Goal: Communication & Community: Participate in discussion

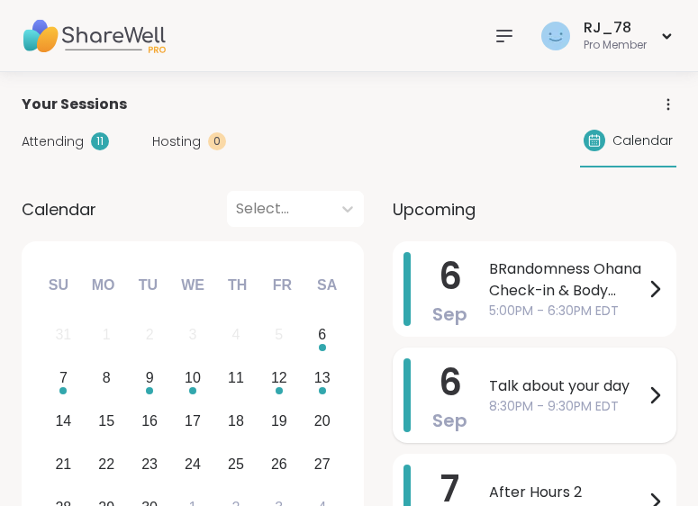
click at [550, 393] on span "Talk about your day" at bounding box center [566, 386] width 155 height 22
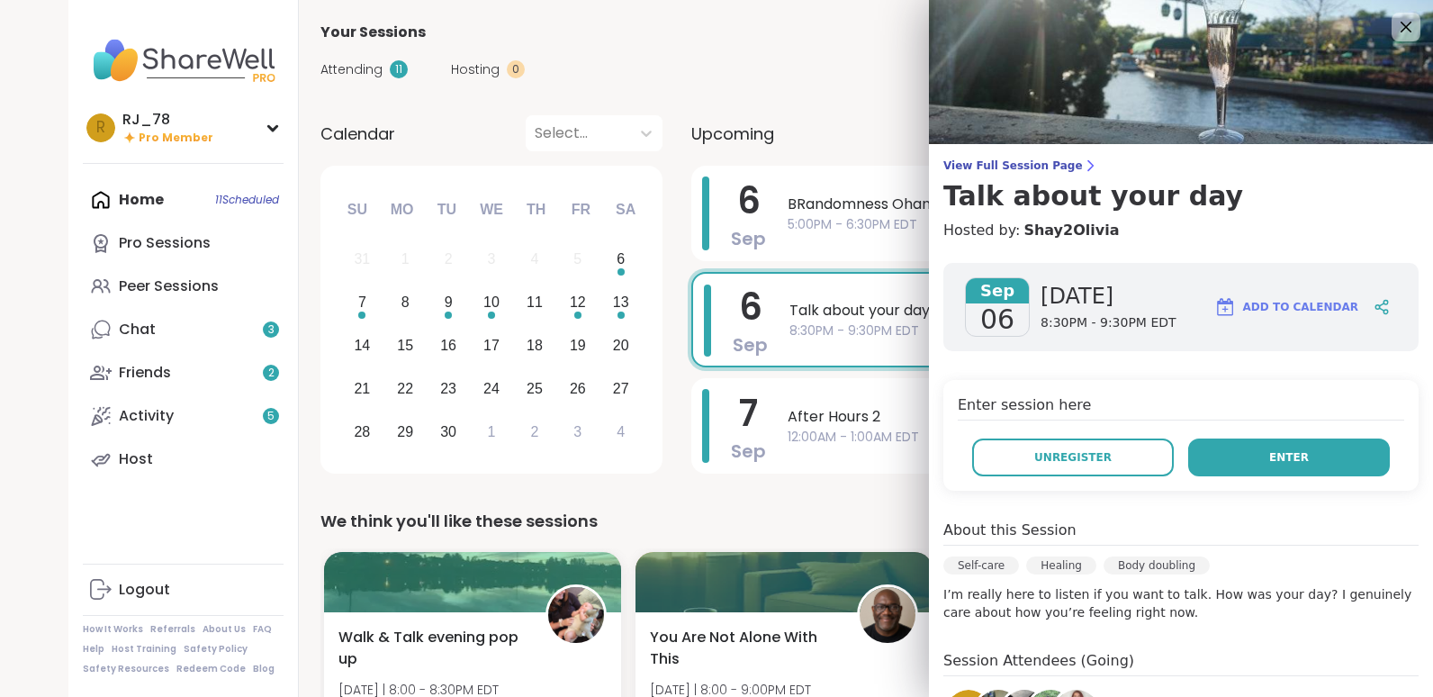
click at [697, 463] on span "Enter" at bounding box center [1290, 457] width 40 height 16
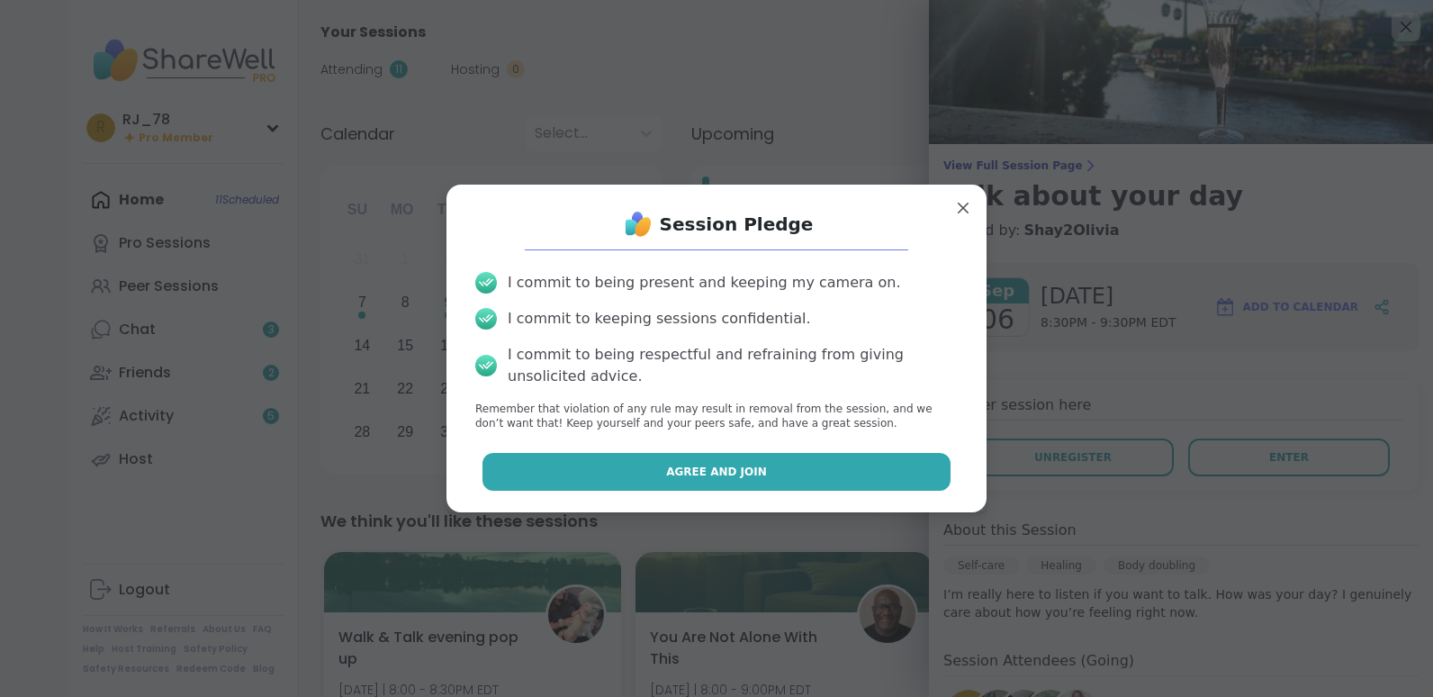
click at [697, 462] on button "Agree and Join" at bounding box center [717, 472] width 469 height 38
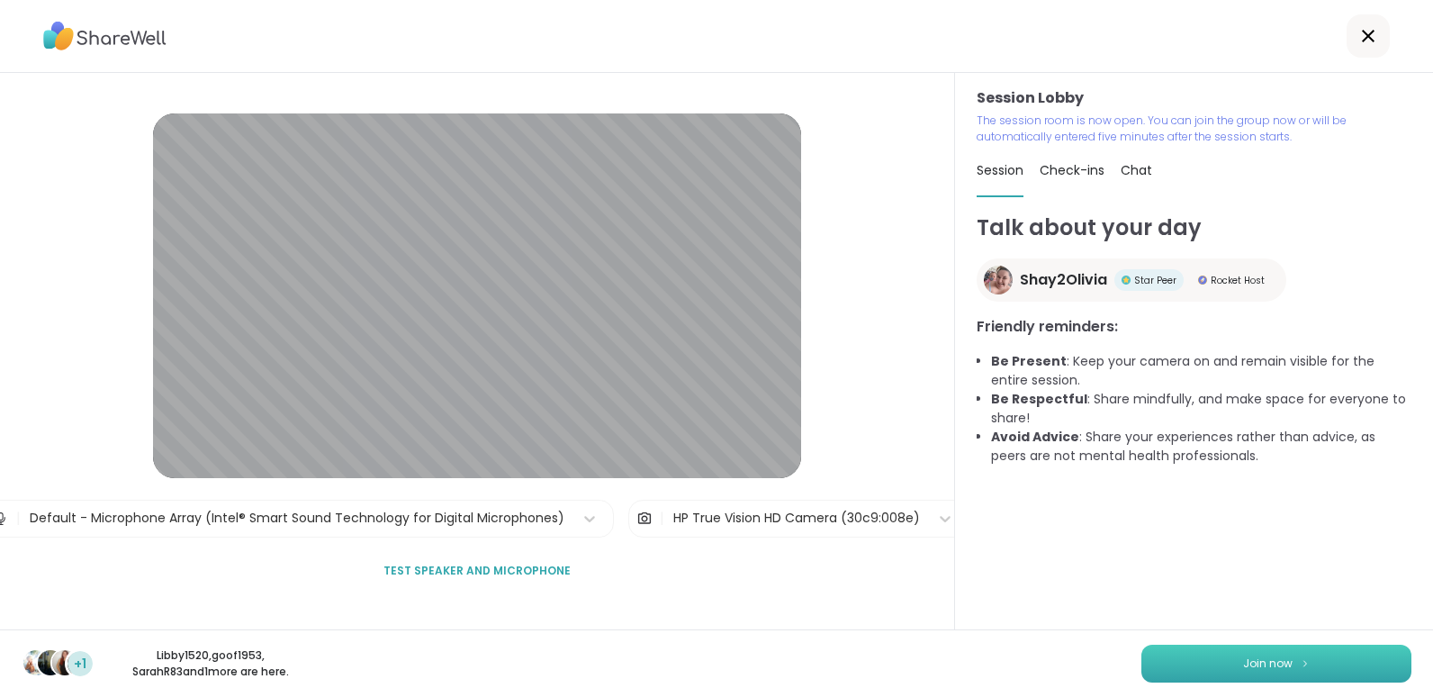
click at [697, 505] on button "Join now" at bounding box center [1277, 664] width 270 height 38
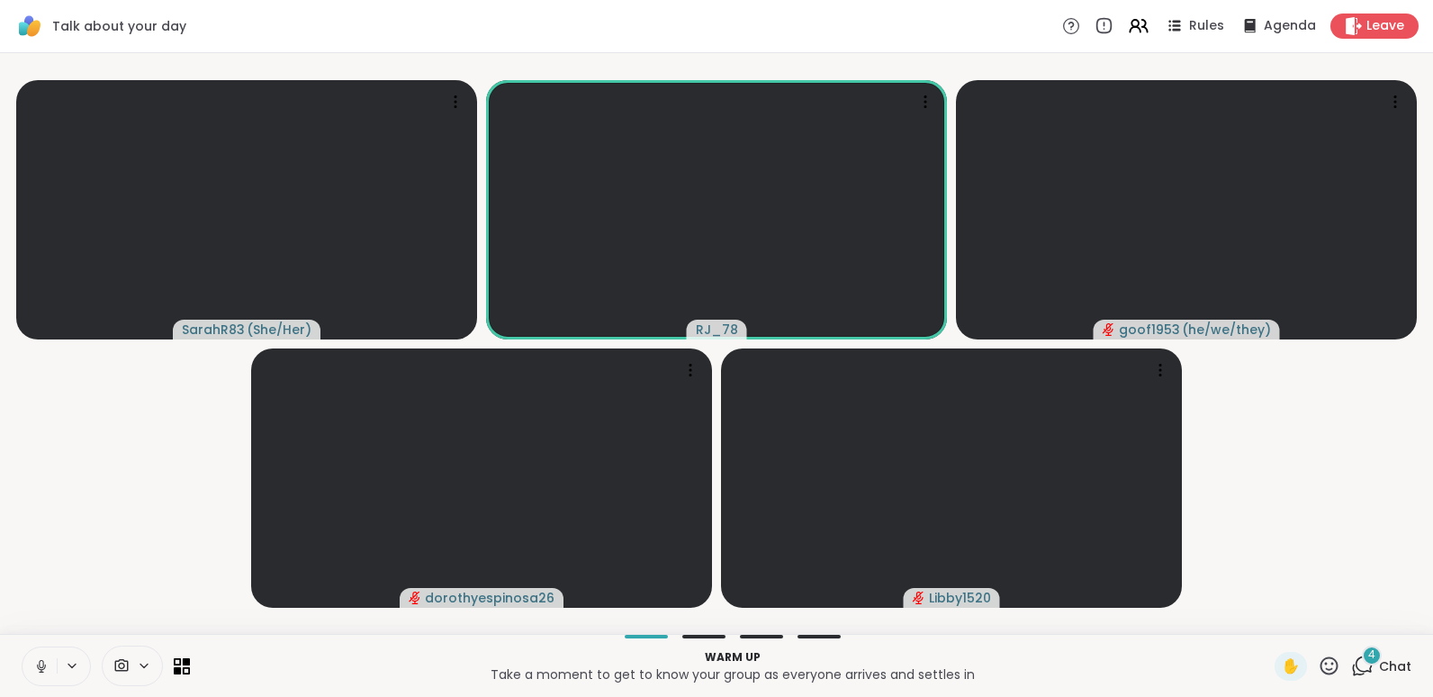
click at [41, 505] on icon at bounding box center [41, 666] width 16 height 16
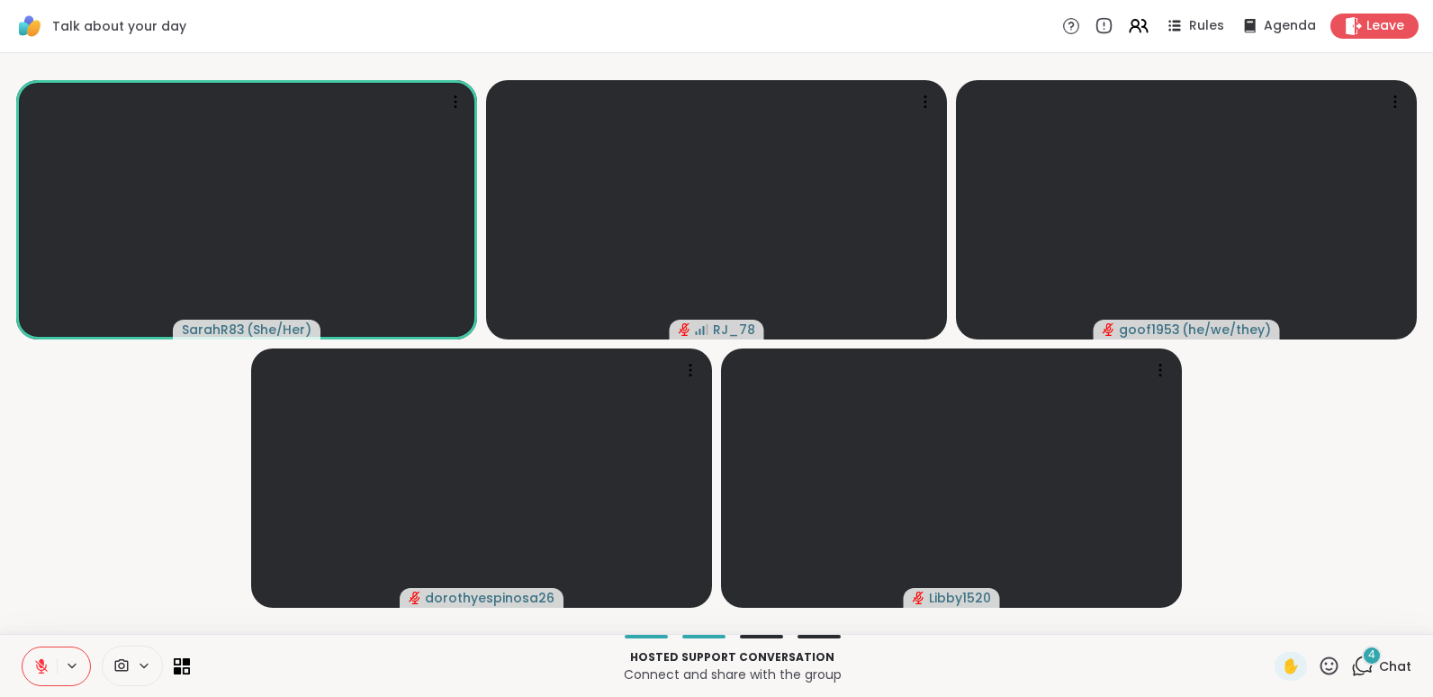
click at [42, 505] on icon at bounding box center [41, 661] width 5 height 7
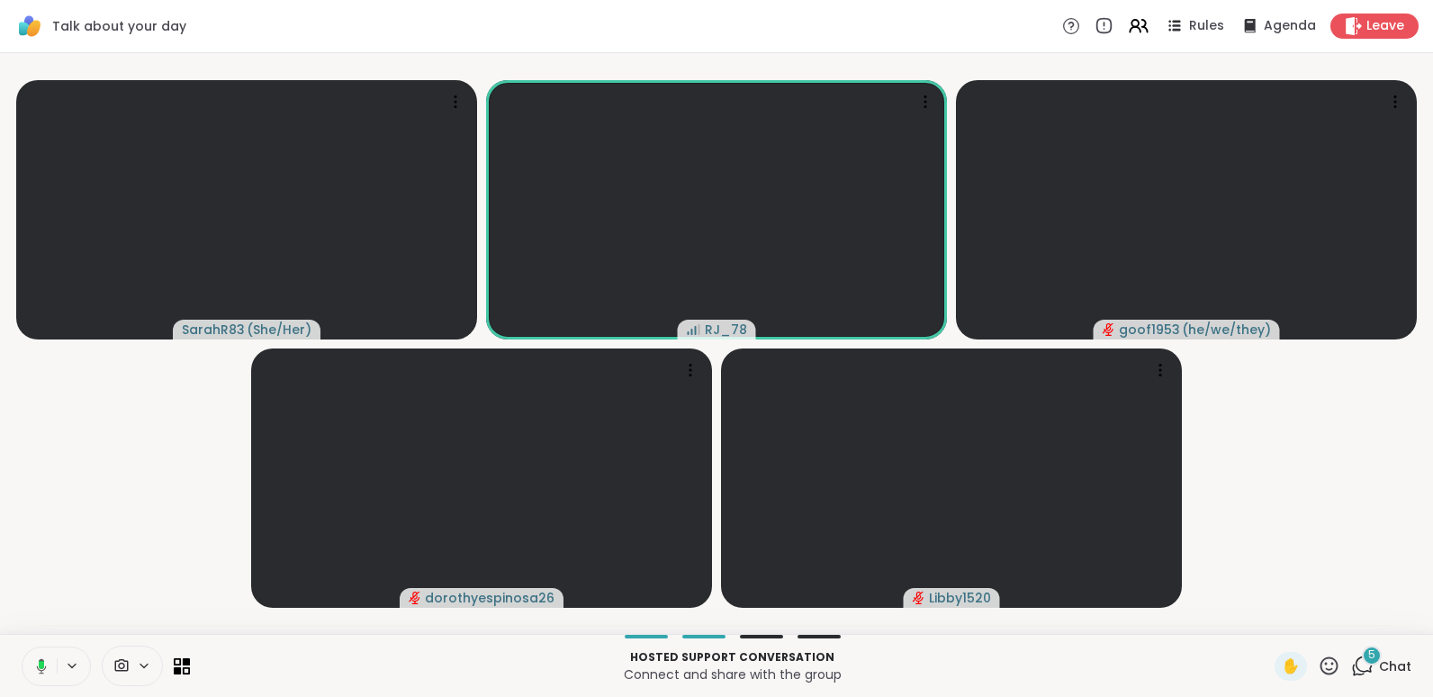
click at [42, 505] on rect at bounding box center [41, 665] width 5 height 8
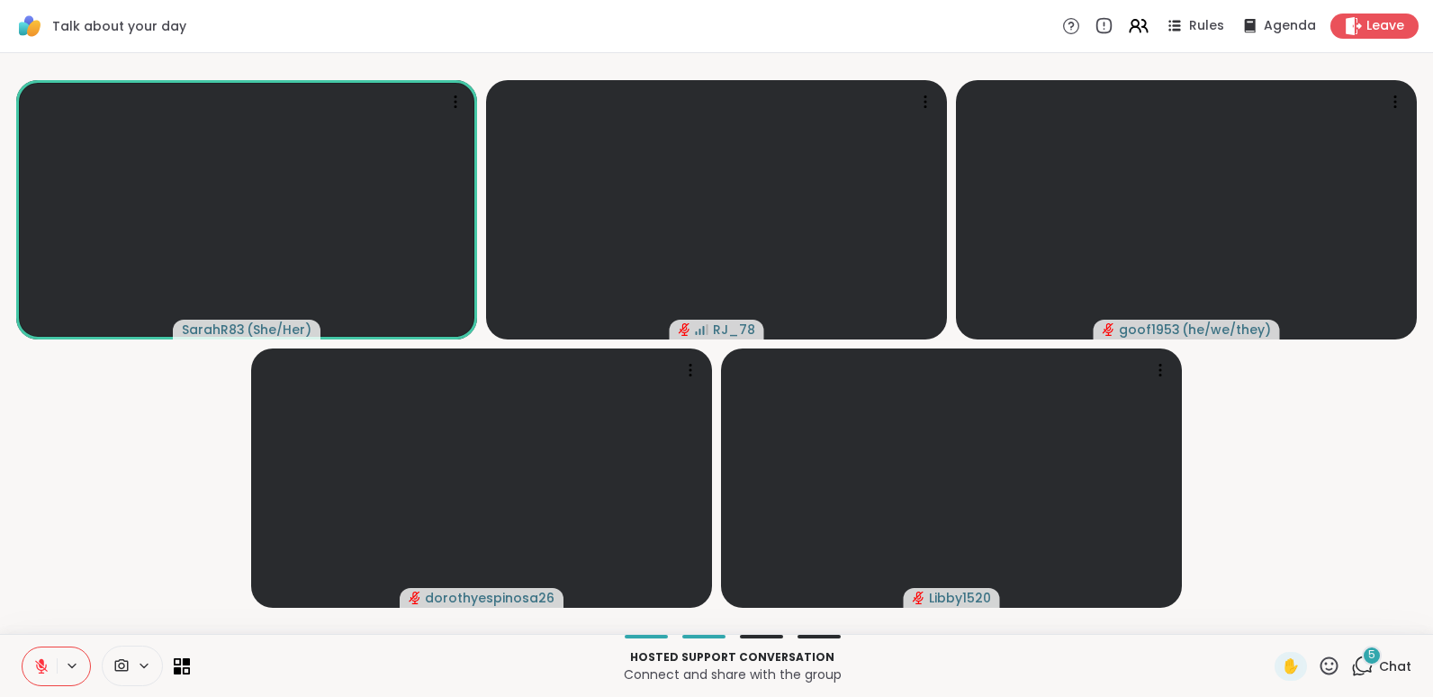
click at [697, 505] on div "5" at bounding box center [1372, 656] width 20 height 20
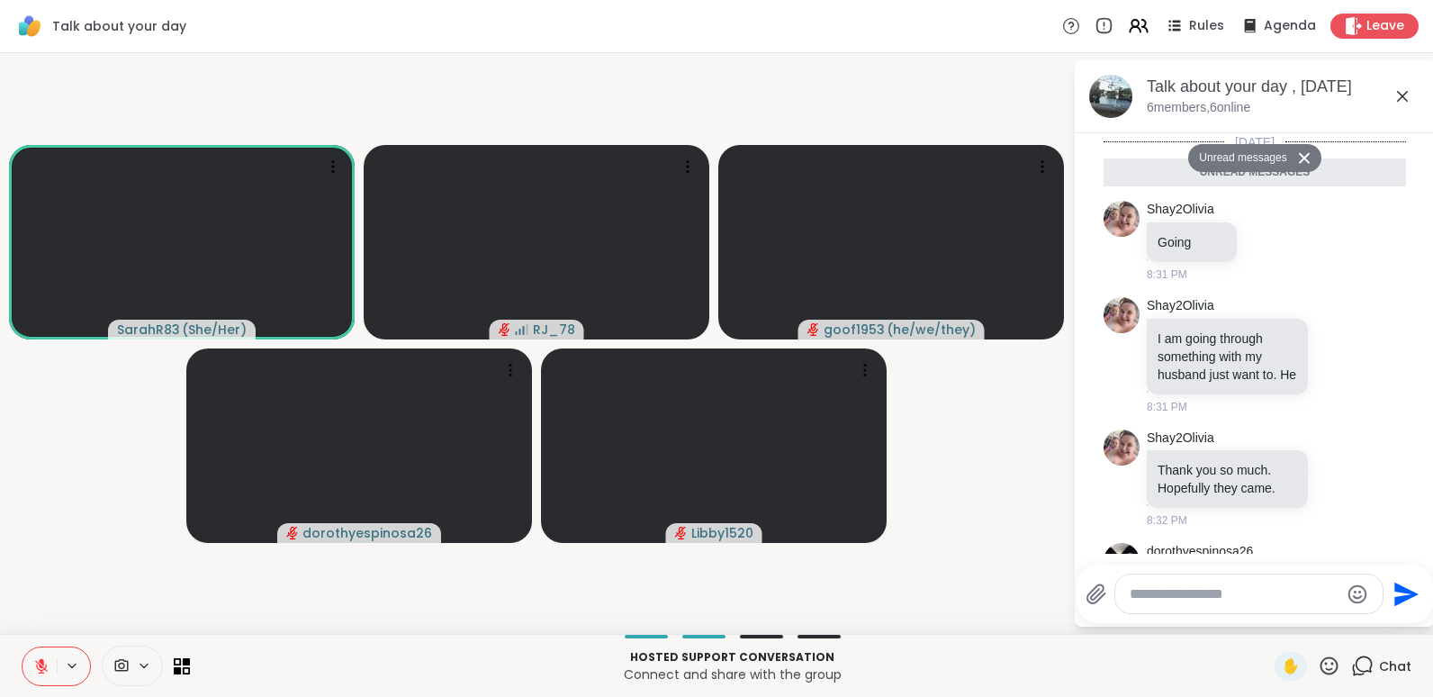
scroll to position [247, 0]
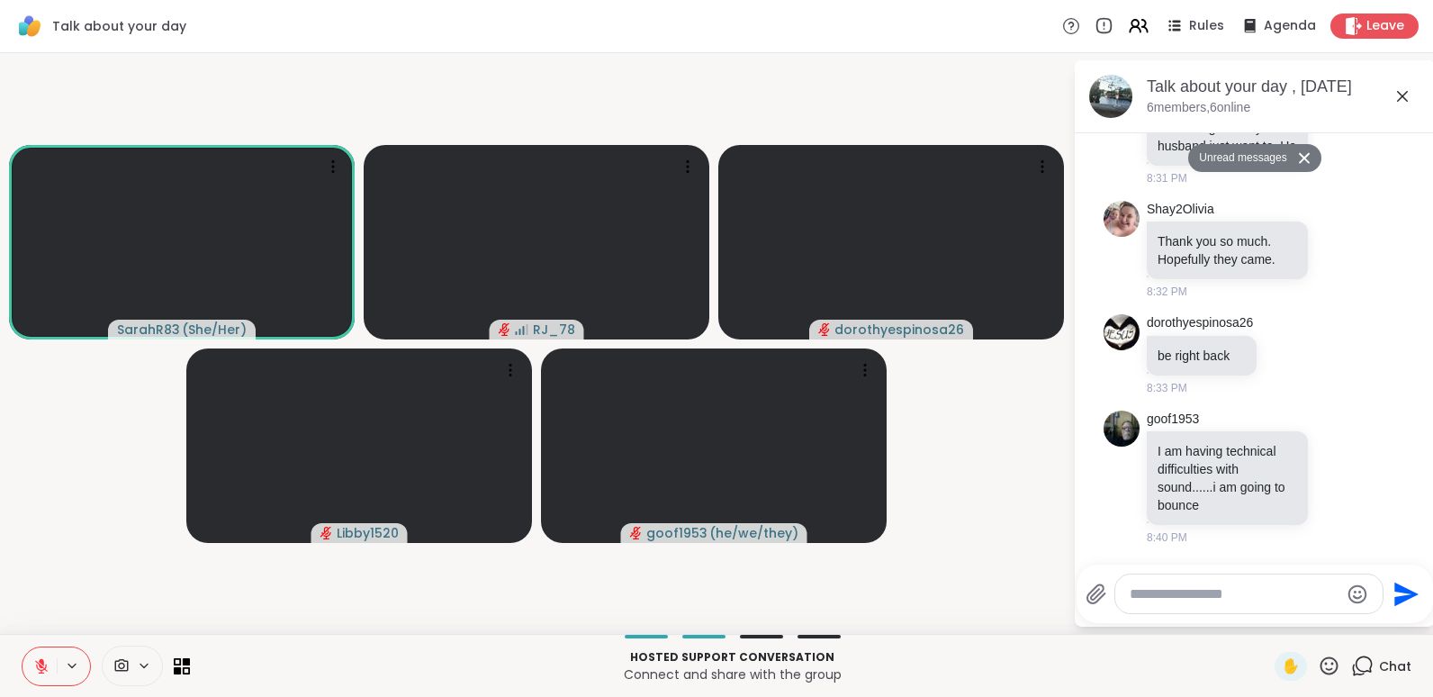
click at [32, 505] on button at bounding box center [40, 666] width 34 height 38
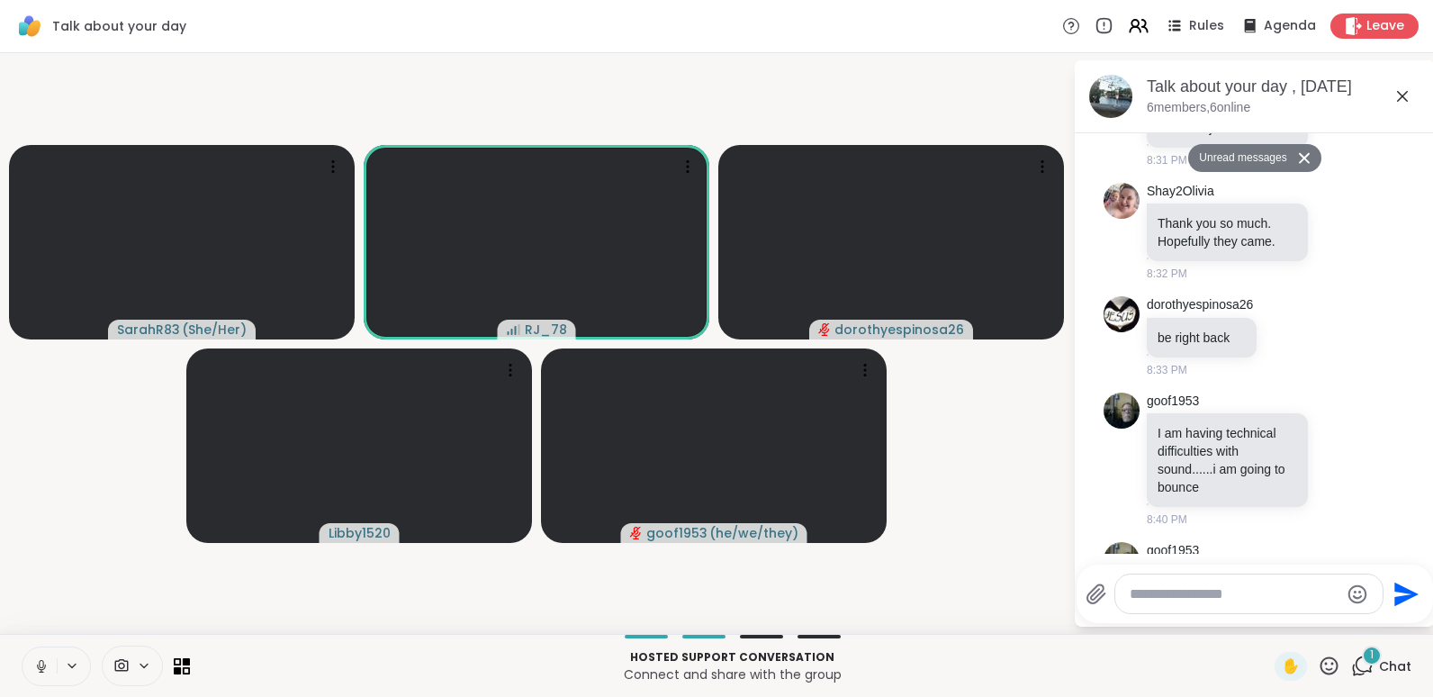
scroll to position [299, 0]
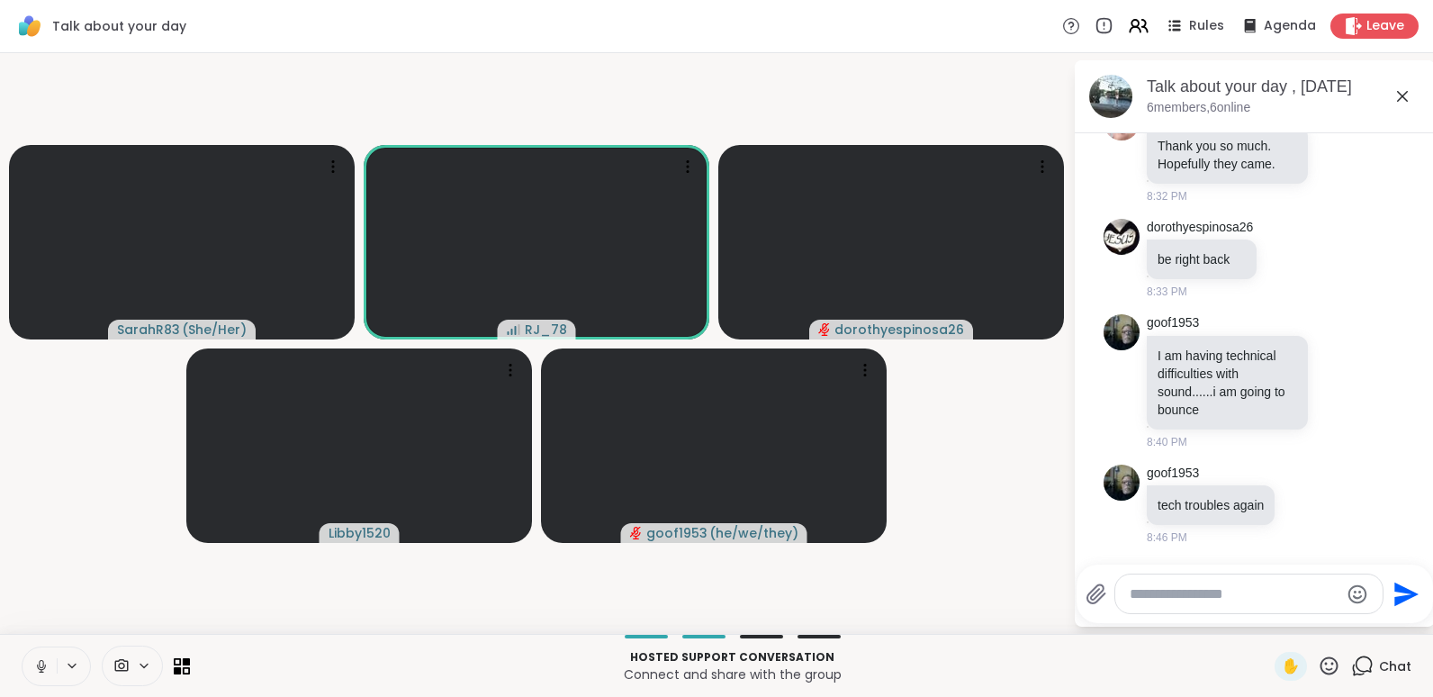
click at [41, 505] on icon at bounding box center [41, 671] width 1 height 4
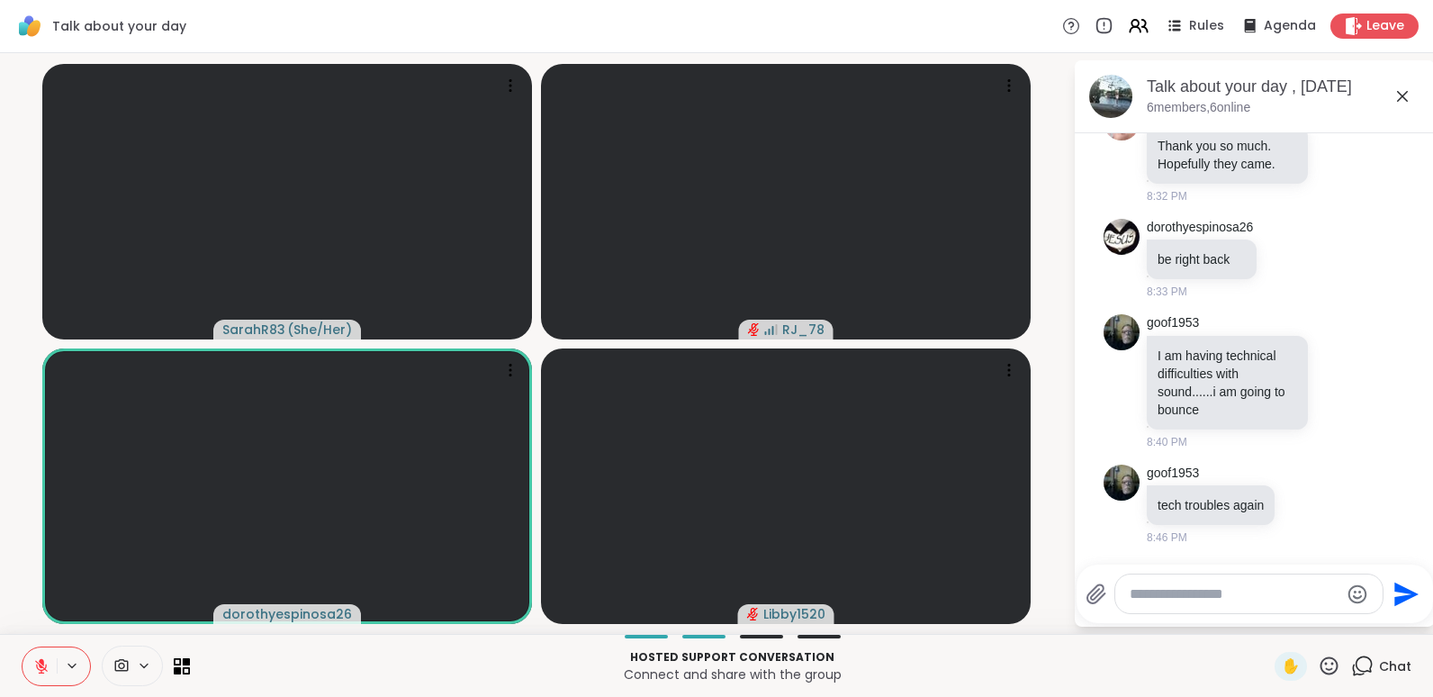
click at [41, 505] on icon at bounding box center [41, 666] width 13 height 13
click at [41, 505] on icon at bounding box center [41, 671] width 1 height 4
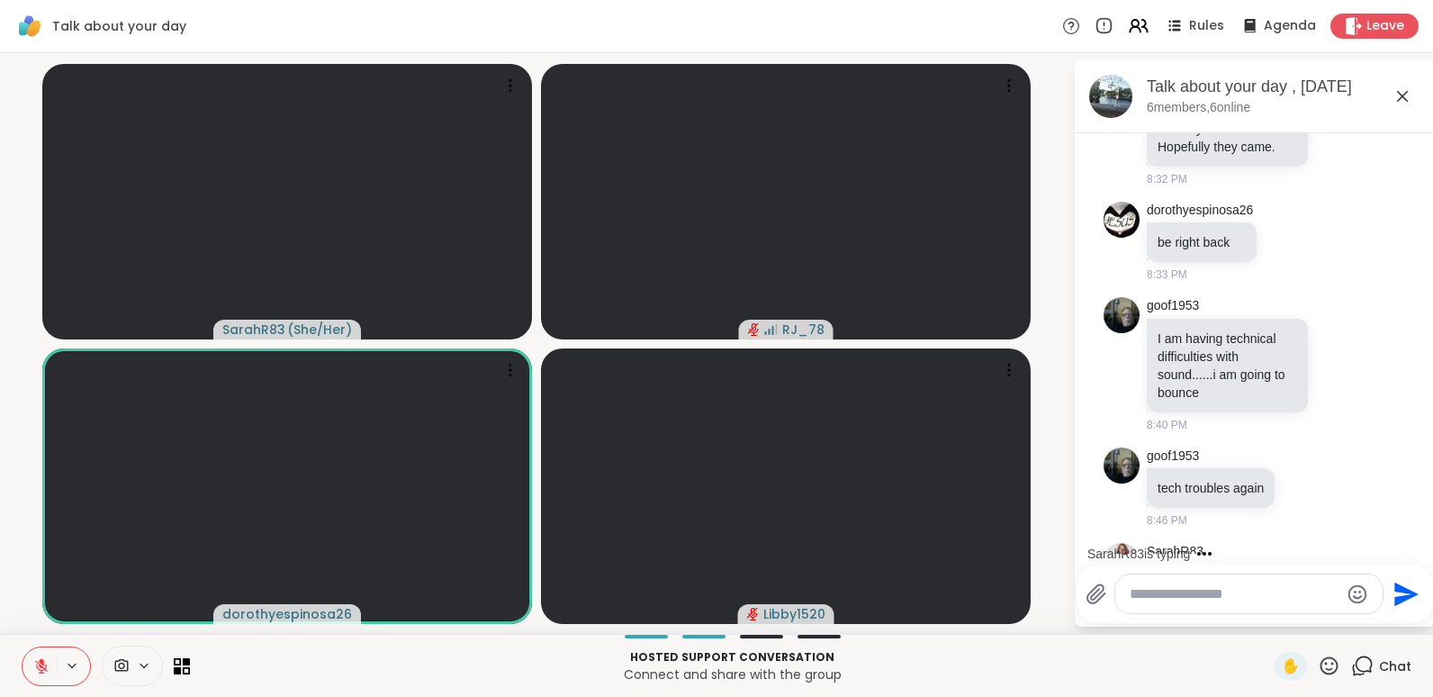
scroll to position [478, 0]
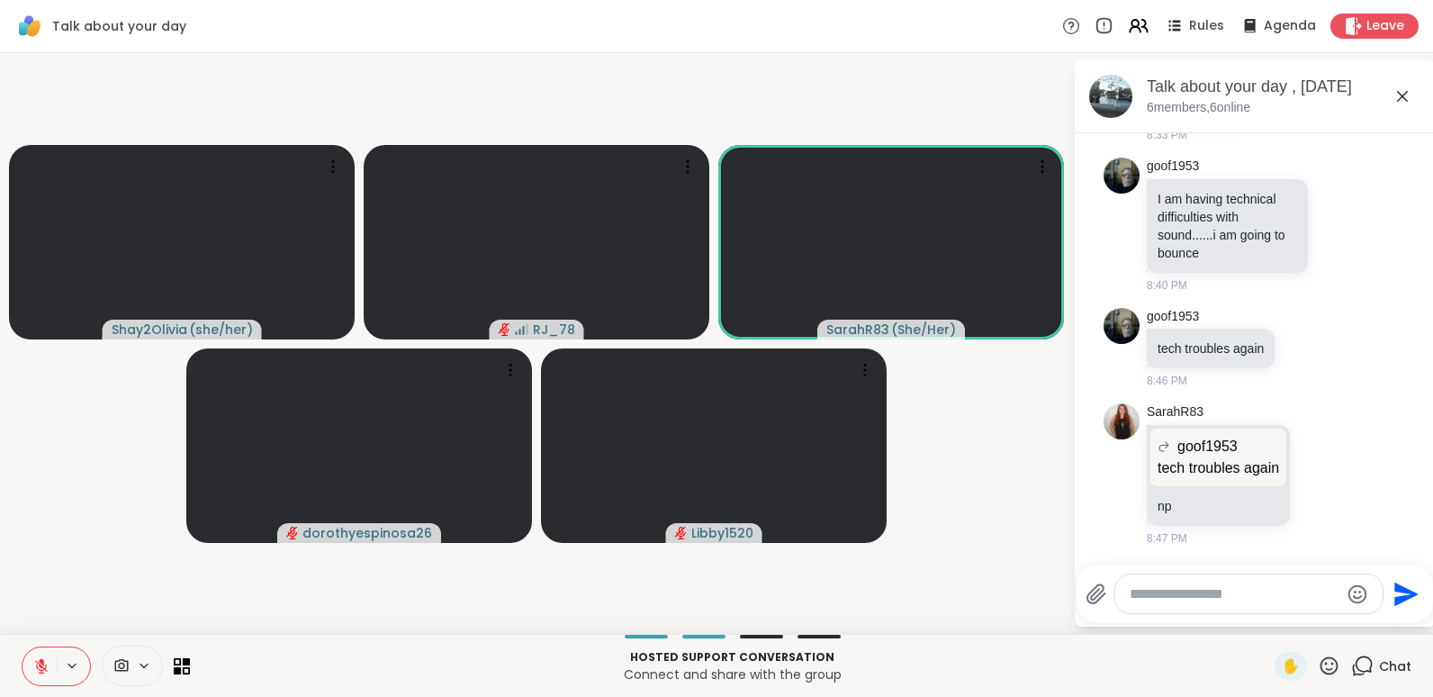
click at [41, 505] on icon at bounding box center [41, 666] width 13 height 13
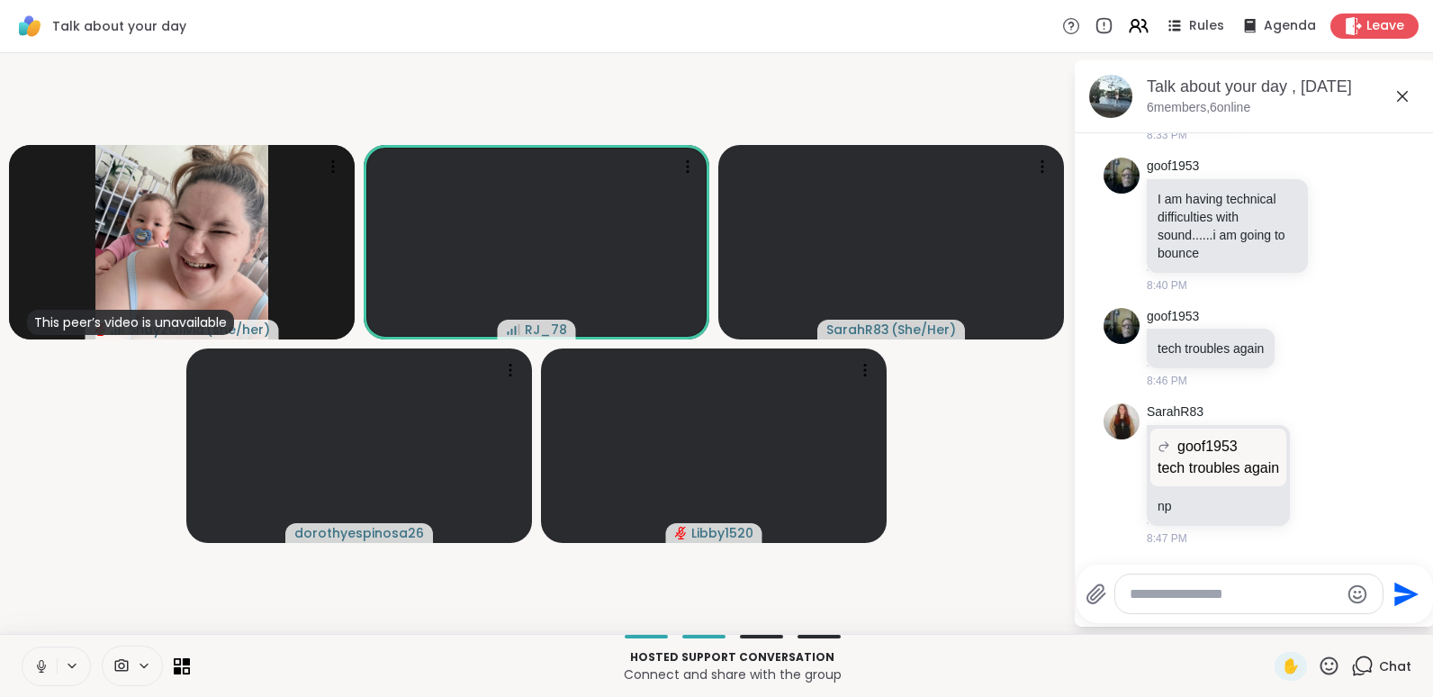
click at [41, 505] on icon at bounding box center [41, 671] width 1 height 4
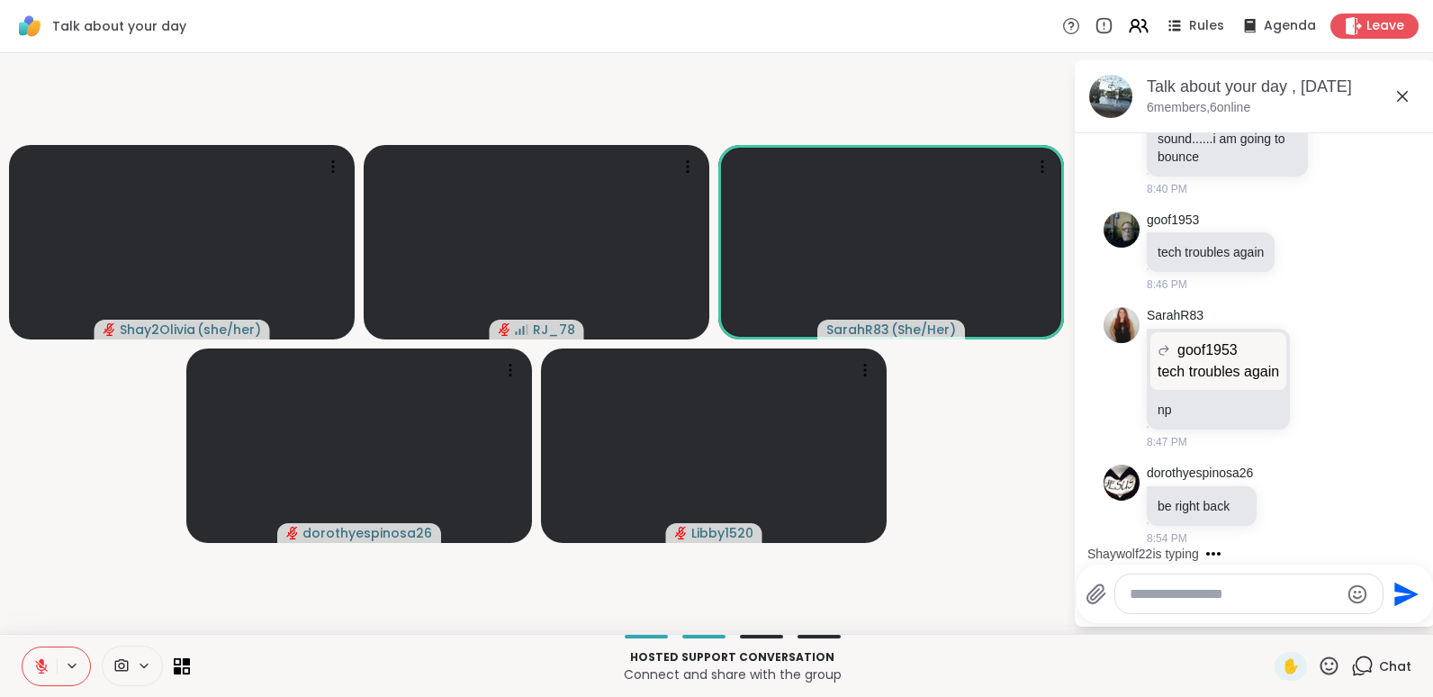
scroll to position [688, 0]
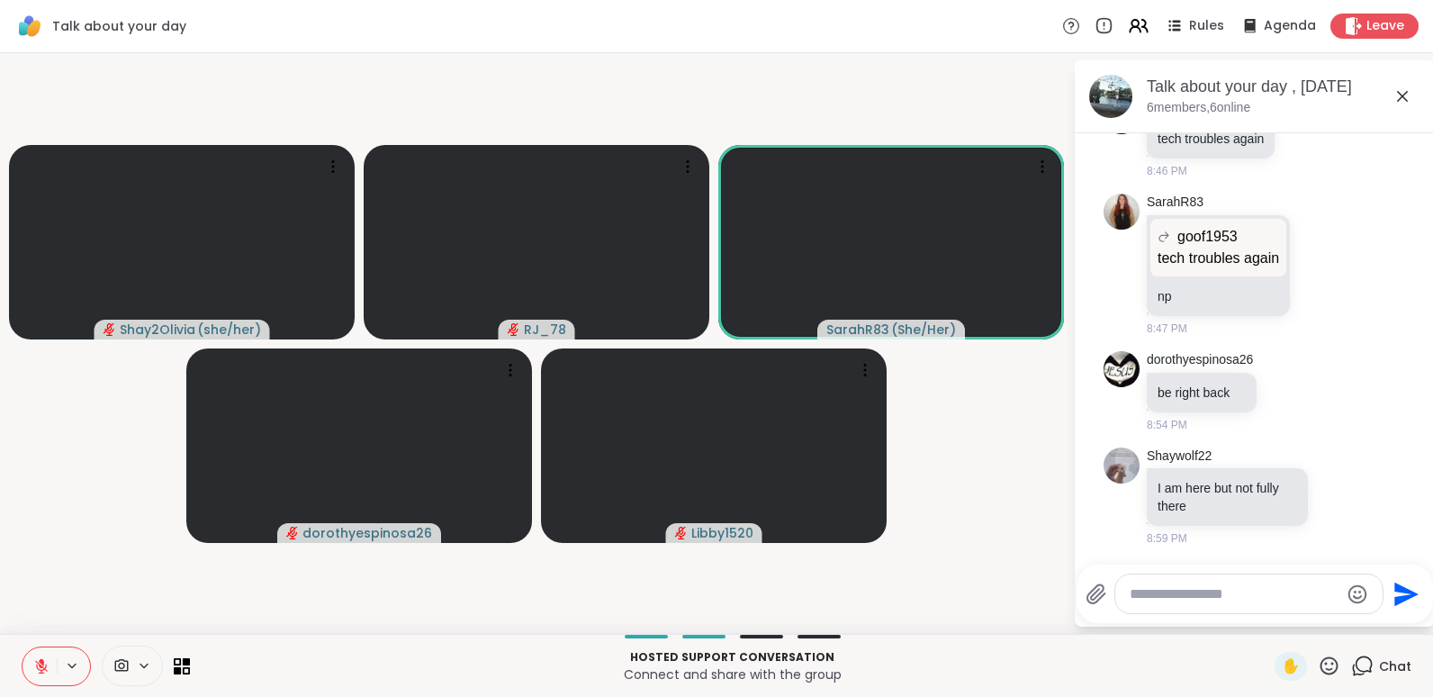
click at [41, 505] on icon at bounding box center [41, 666] width 13 height 13
click at [41, 505] on icon at bounding box center [41, 671] width 1 height 4
click at [41, 505] on icon at bounding box center [41, 666] width 13 height 13
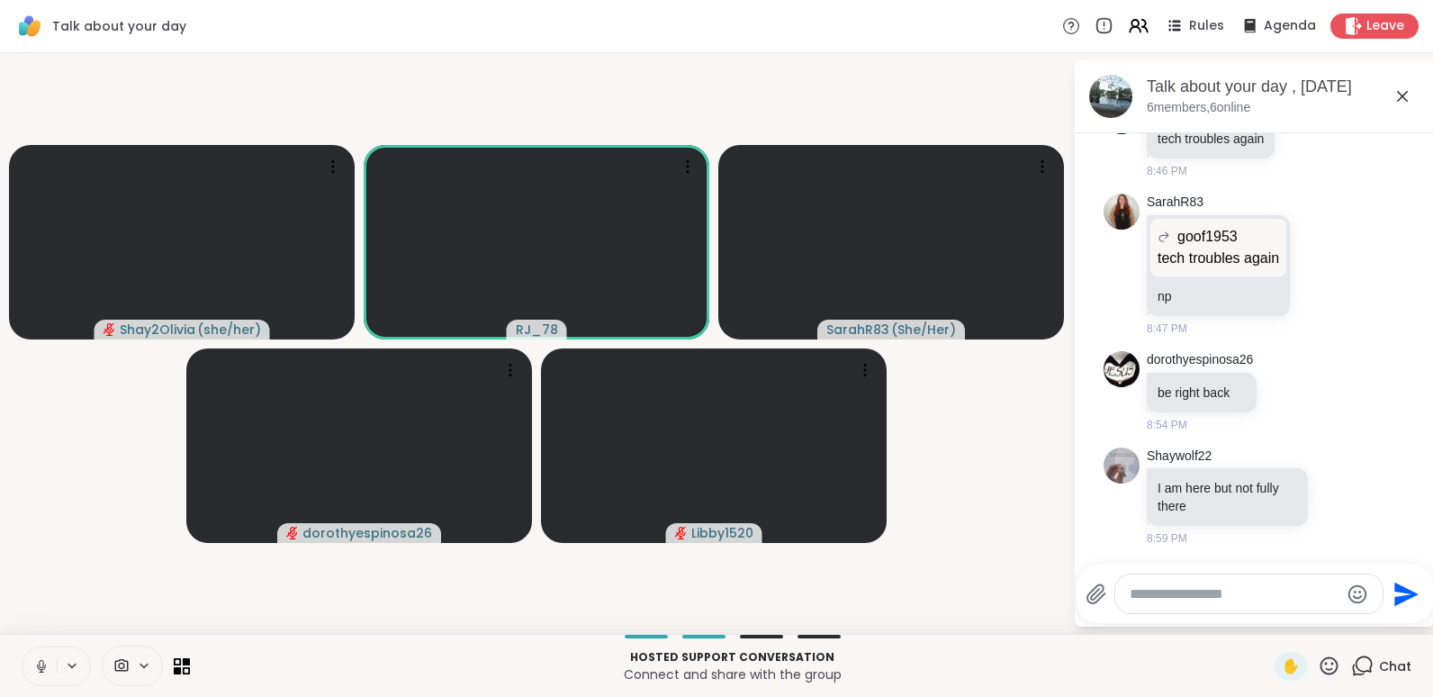
click at [44, 505] on icon at bounding box center [41, 666] width 16 height 16
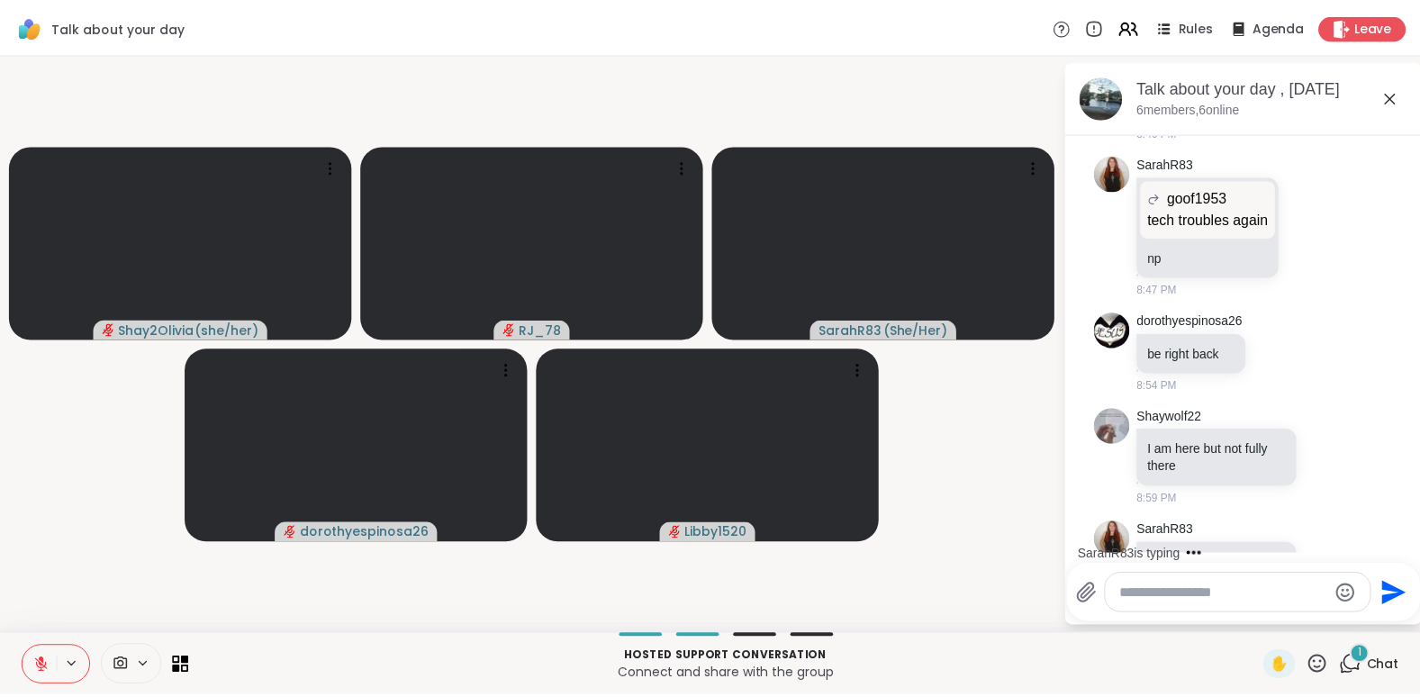
scroll to position [802, 0]
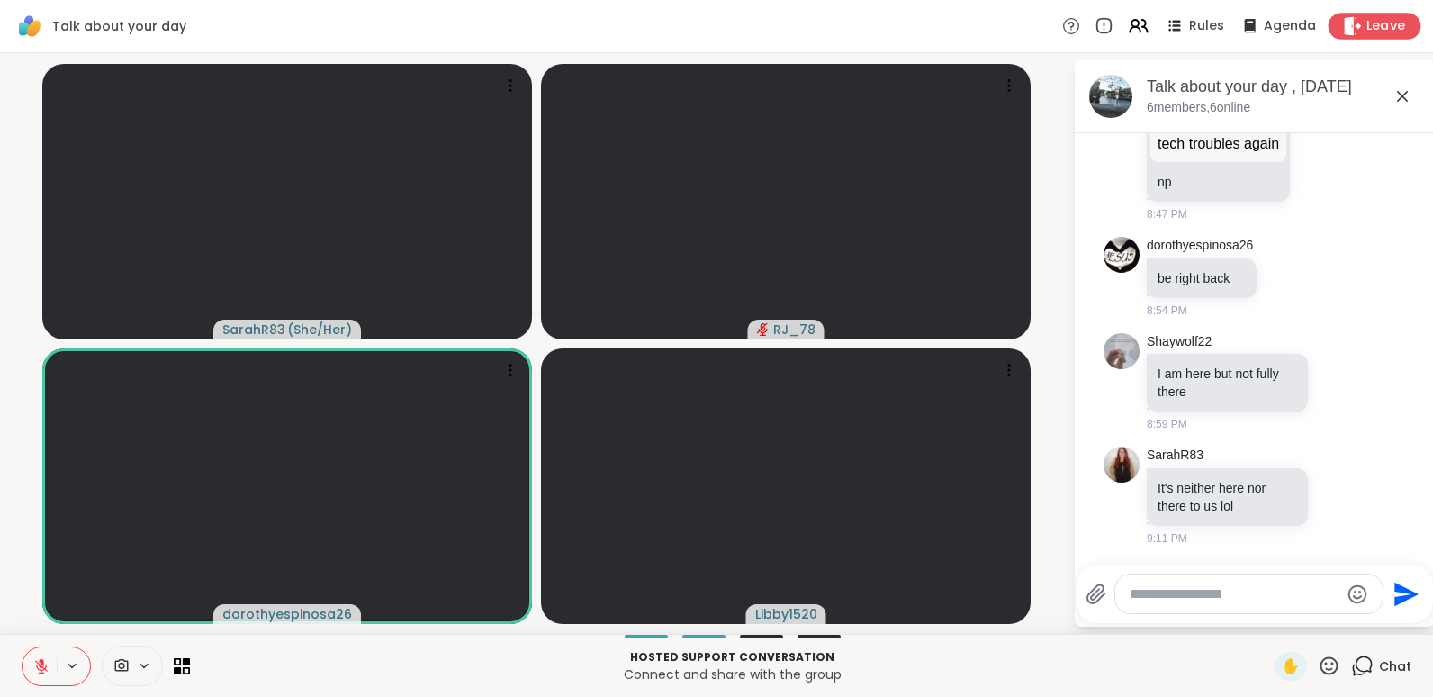
click at [697, 25] on span "Leave" at bounding box center [1387, 26] width 40 height 19
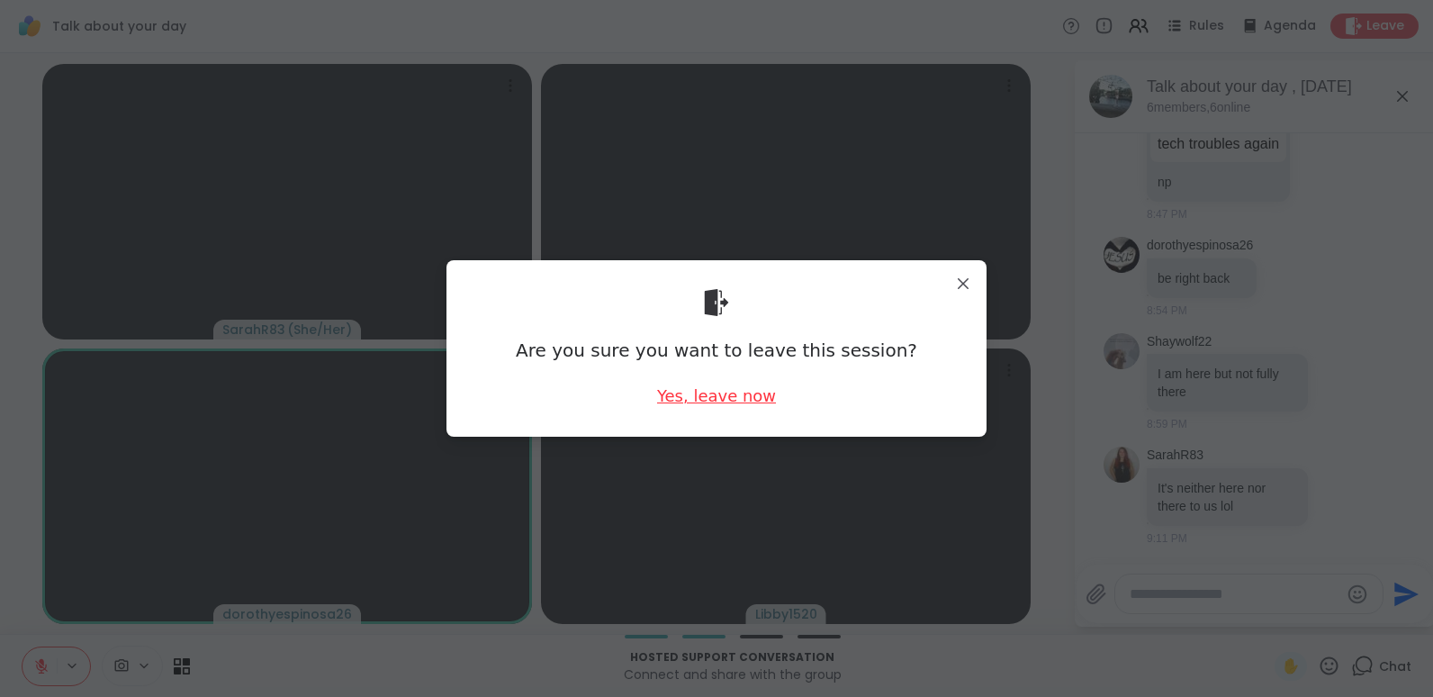
click at [697, 404] on div "Yes, leave now" at bounding box center [716, 395] width 119 height 23
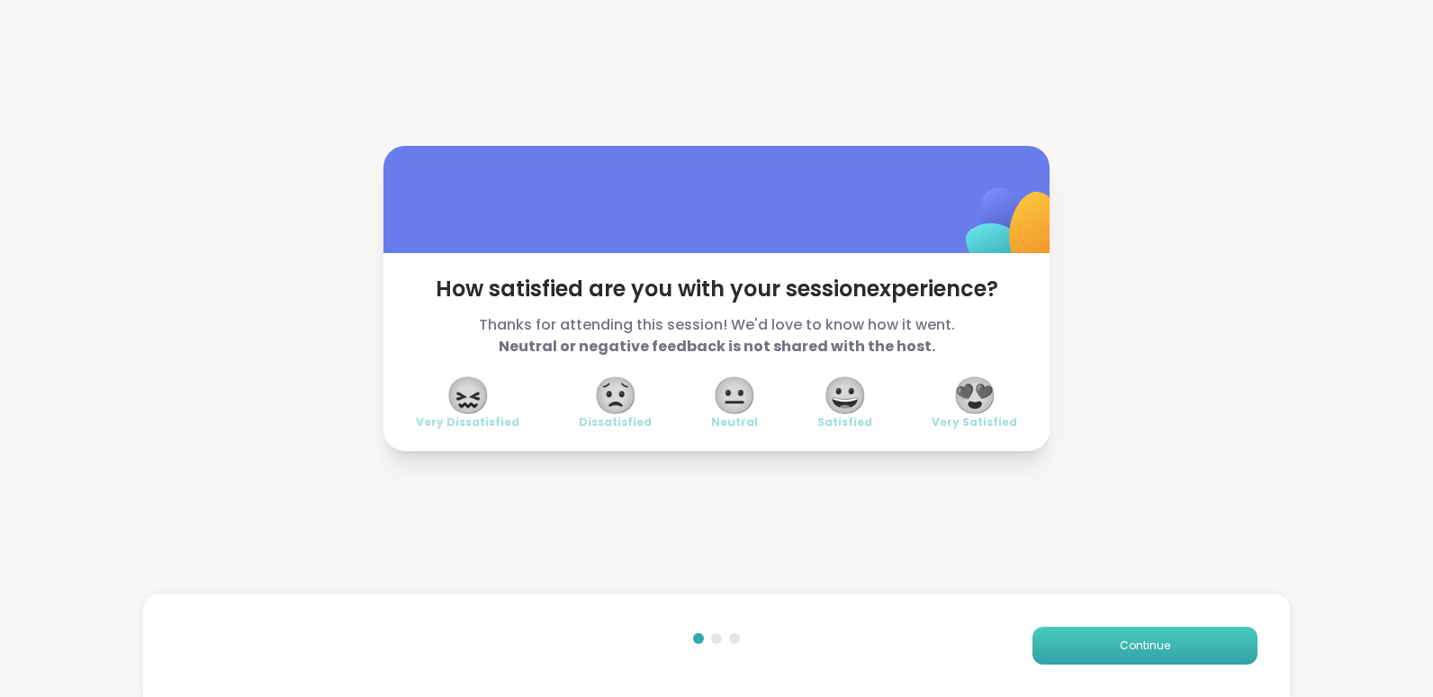
click at [697, 505] on button "Continue" at bounding box center [1145, 646] width 225 height 38
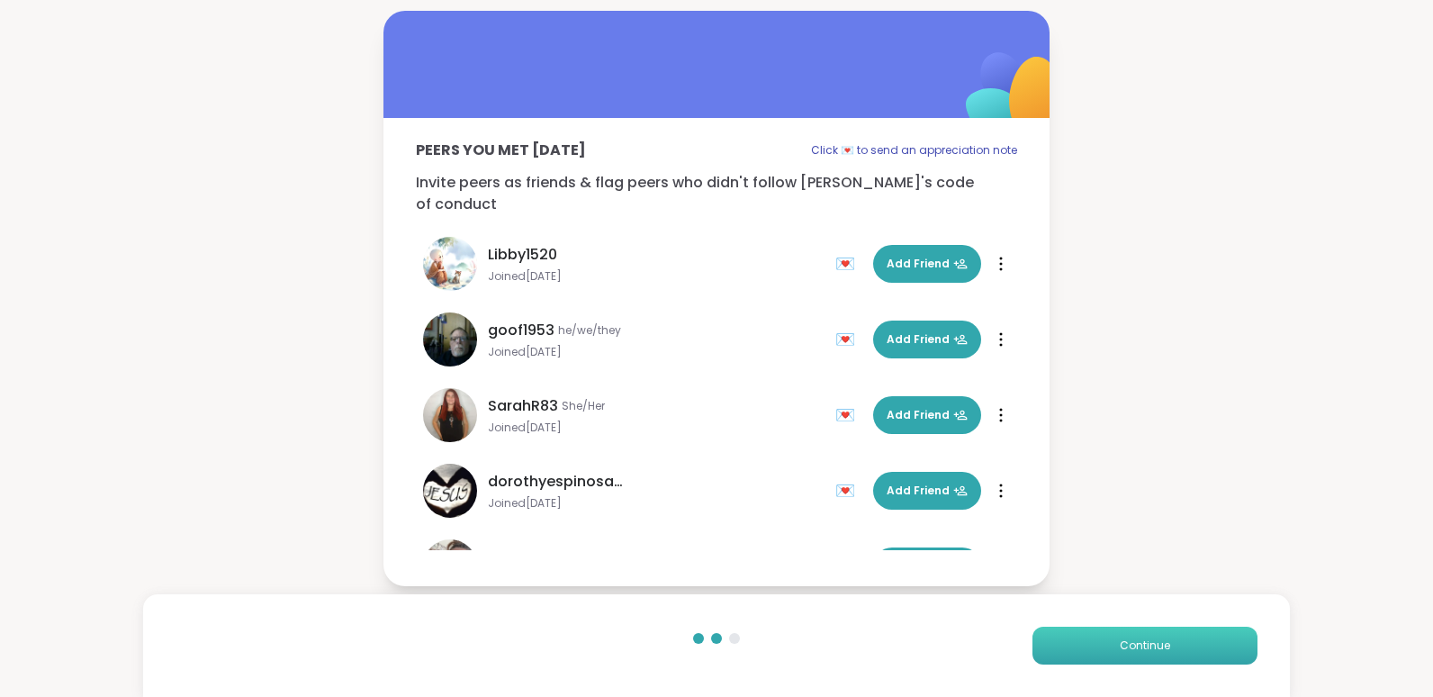
click at [697, 505] on button "Continue" at bounding box center [1145, 646] width 225 height 38
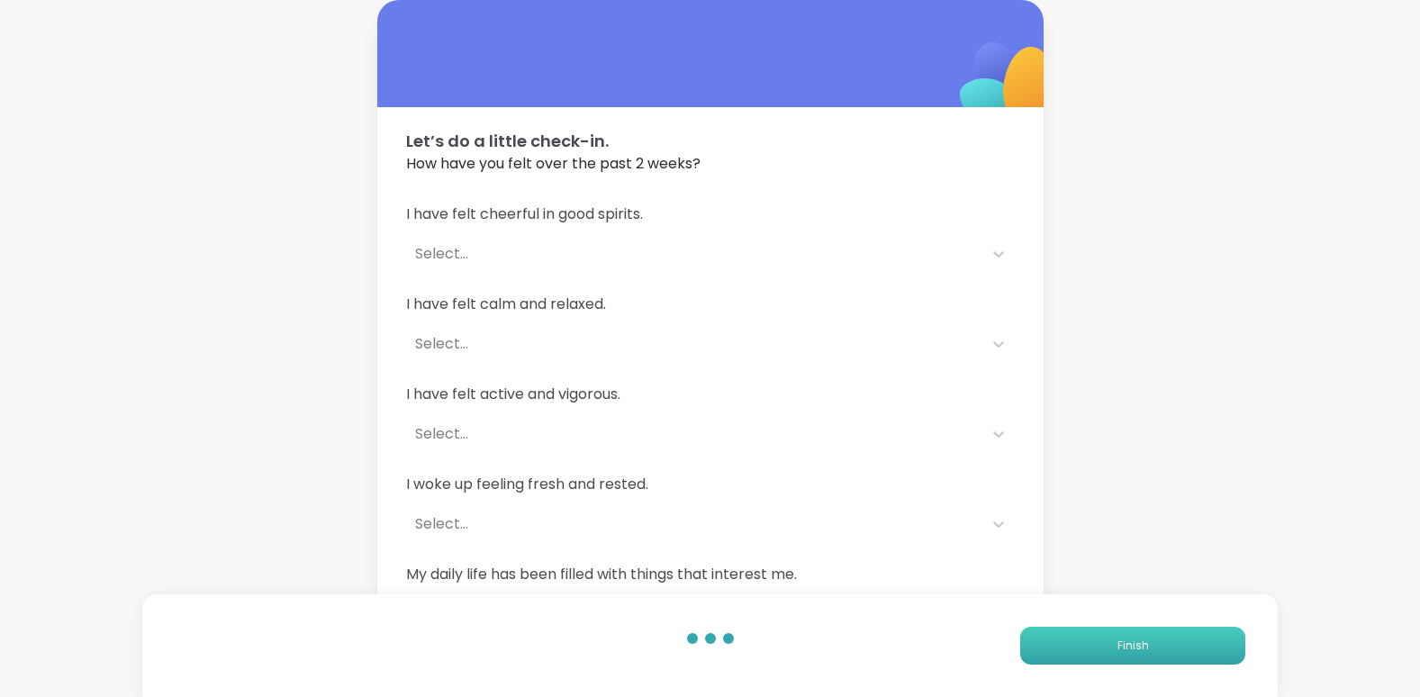
click at [697, 505] on button "Finish" at bounding box center [1132, 646] width 225 height 38
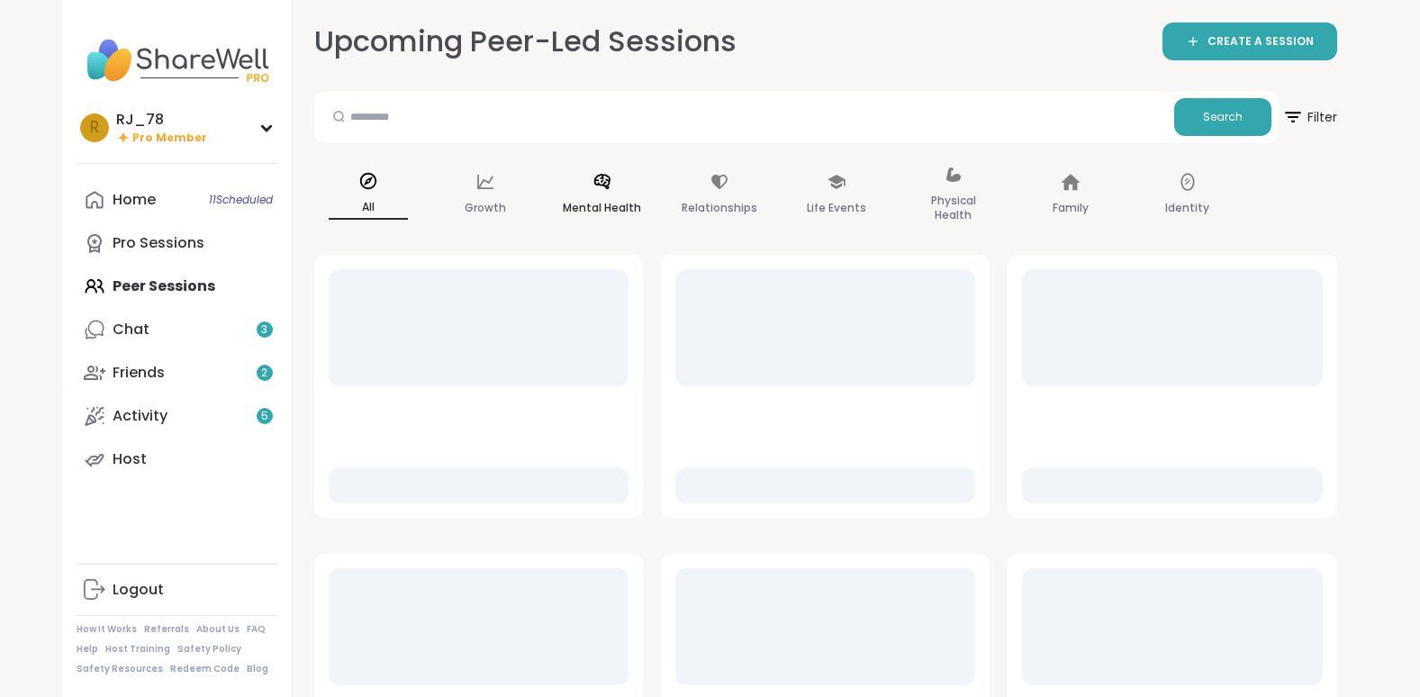
click at [595, 194] on div "Mental Health" at bounding box center [602, 195] width 108 height 90
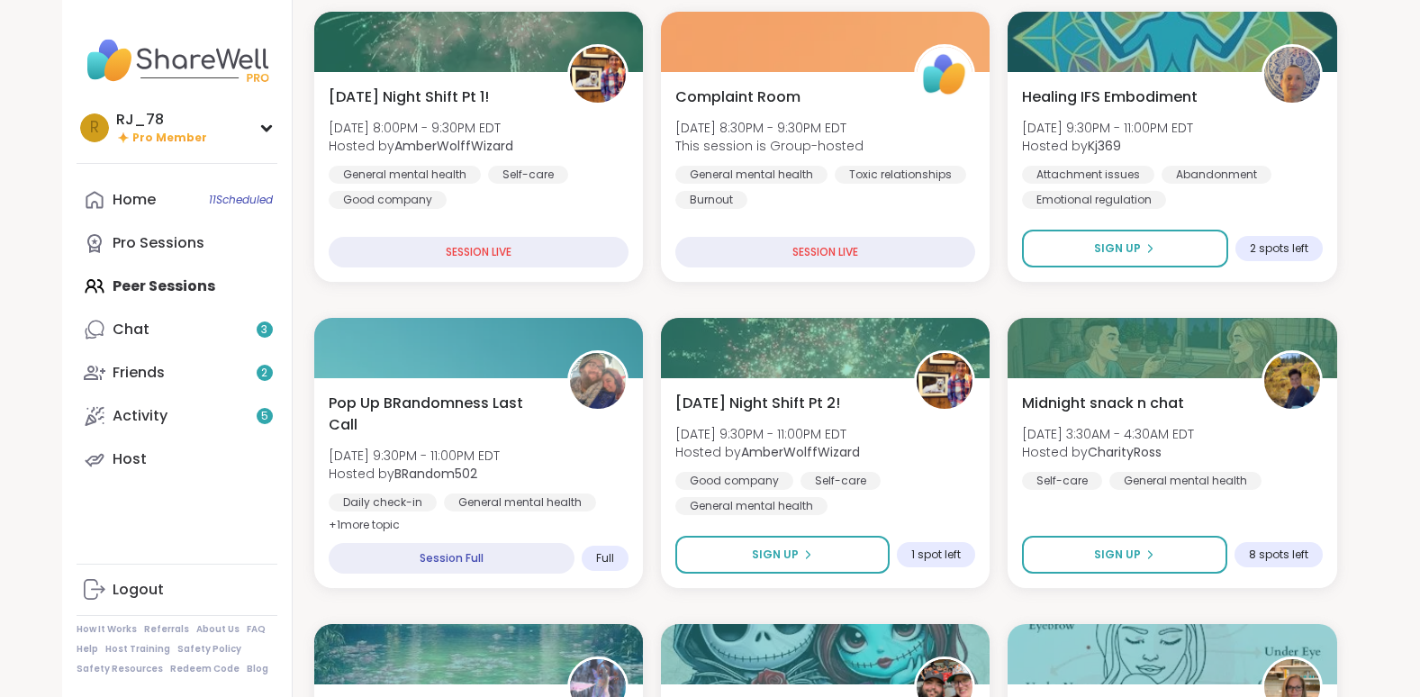
scroll to position [286, 0]
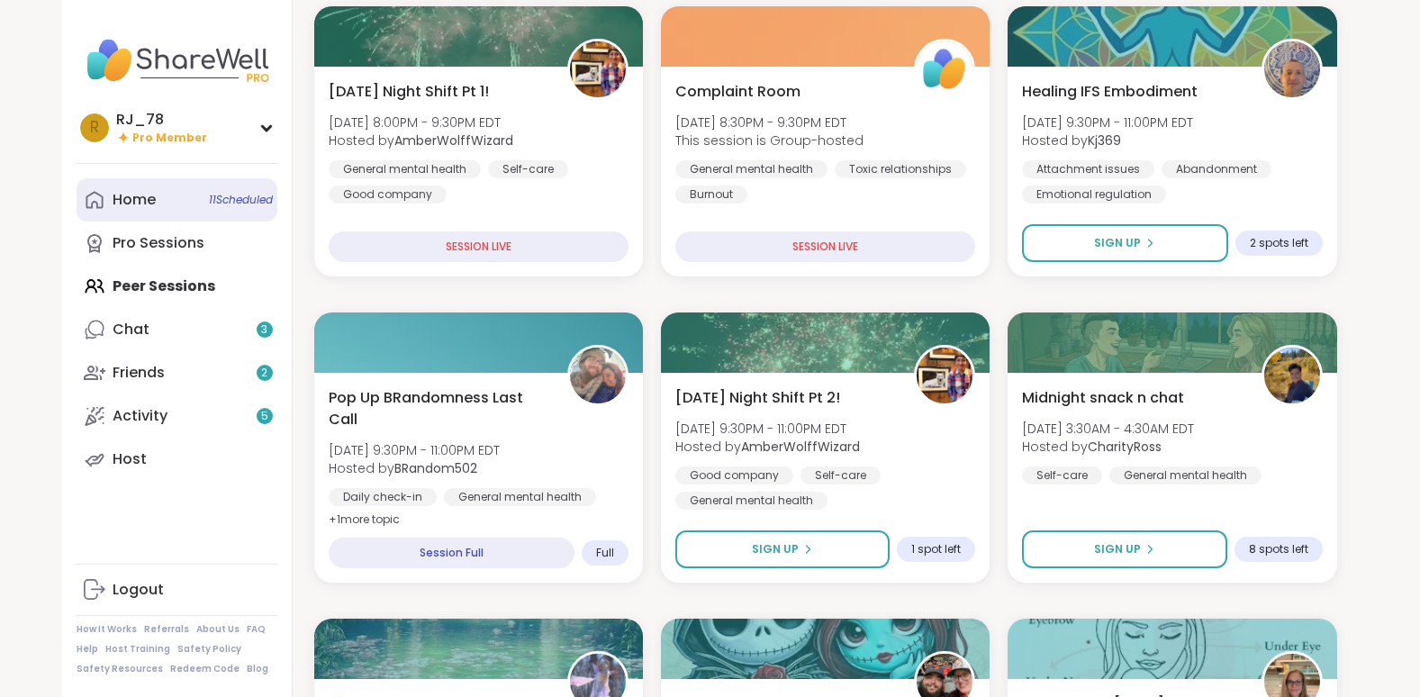
click at [167, 192] on link "Home 11 Scheduled" at bounding box center [177, 199] width 201 height 43
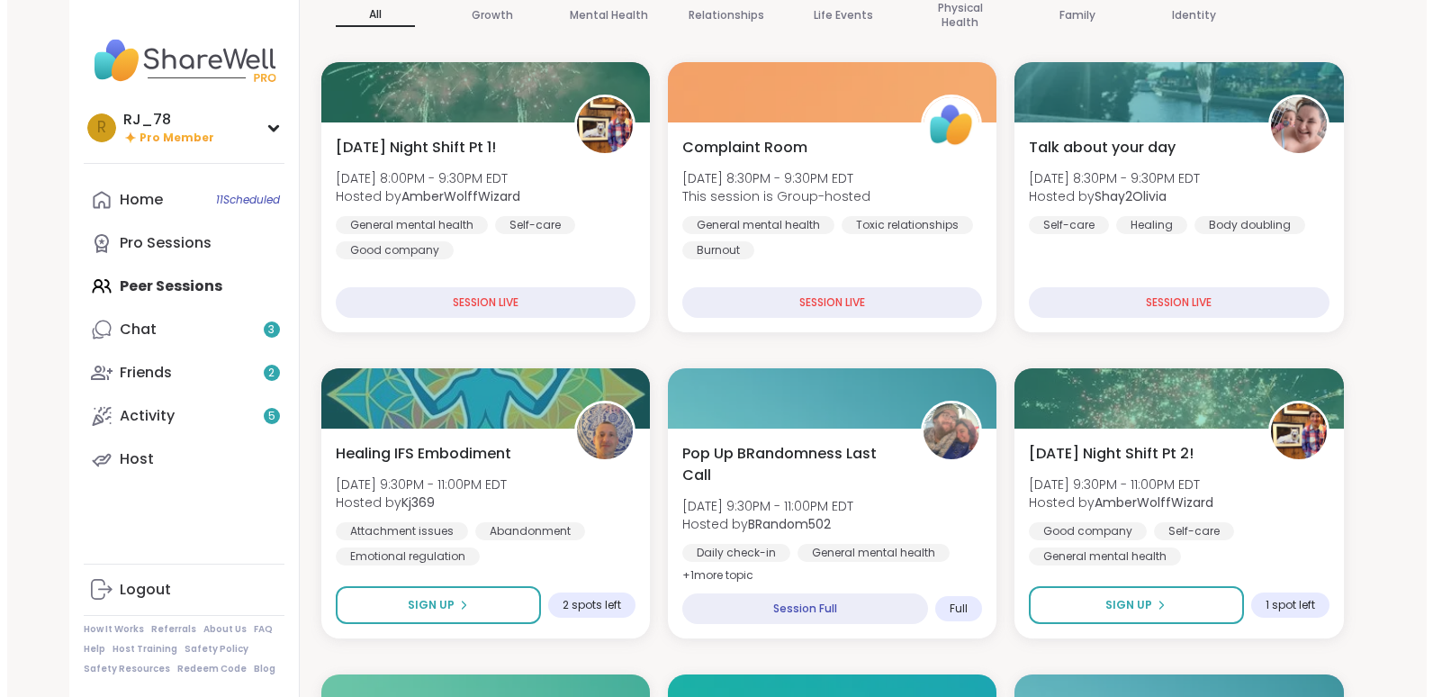
scroll to position [247, 0]
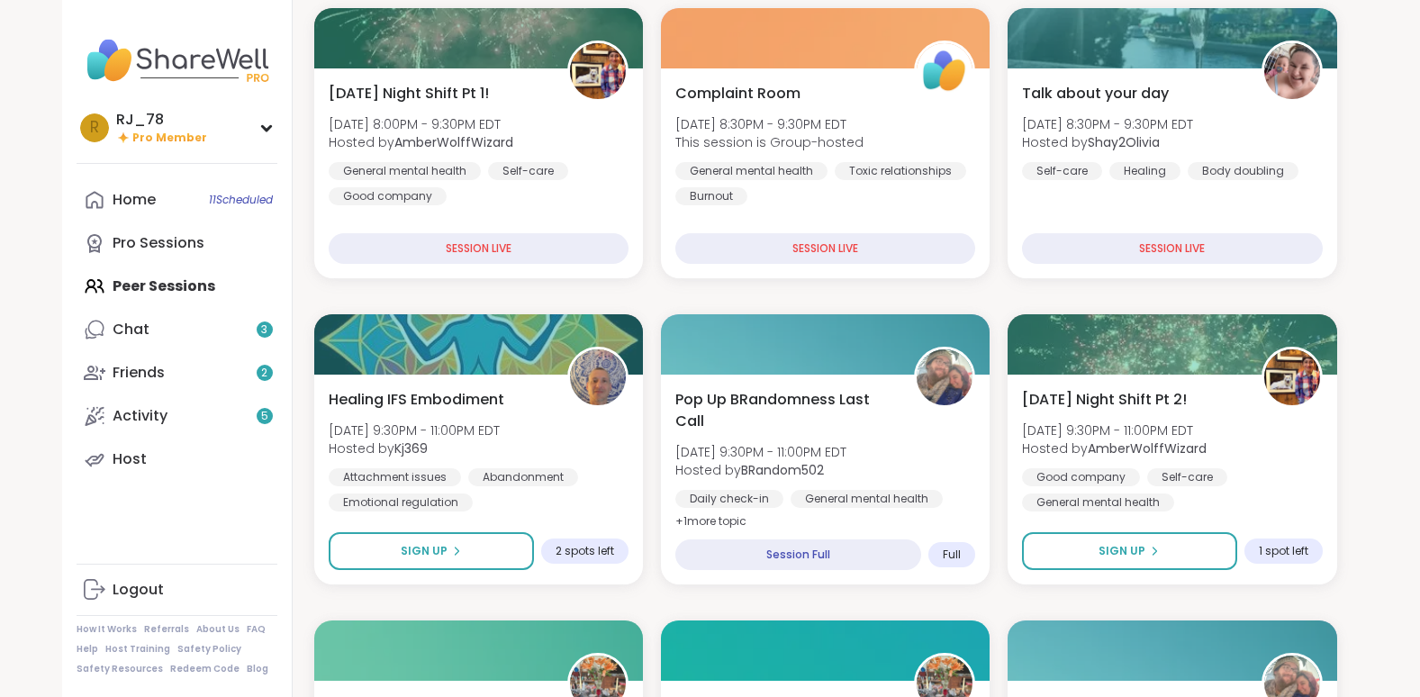
drag, startPoint x: 1414, startPoint y: 98, endPoint x: 1414, endPoint y: 85, distance: 13.5
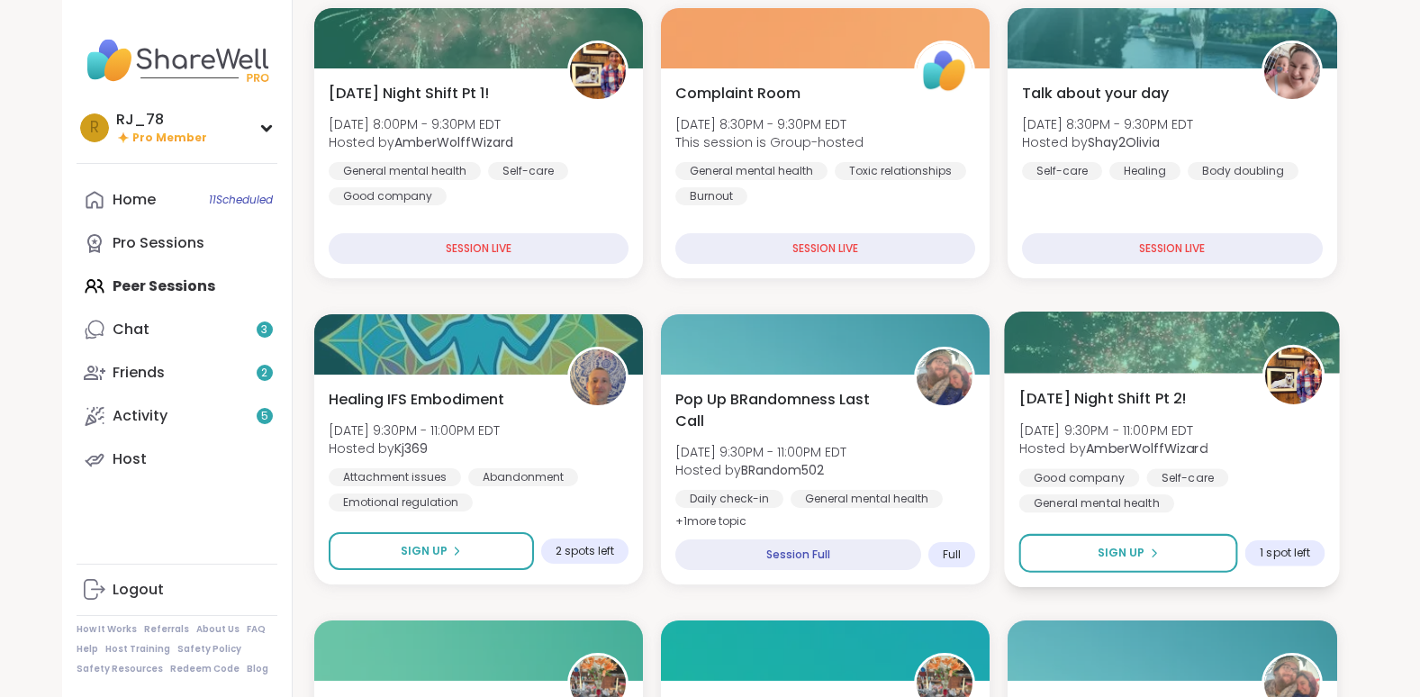
click at [697, 505] on span "1 spot left" at bounding box center [1285, 553] width 50 height 14
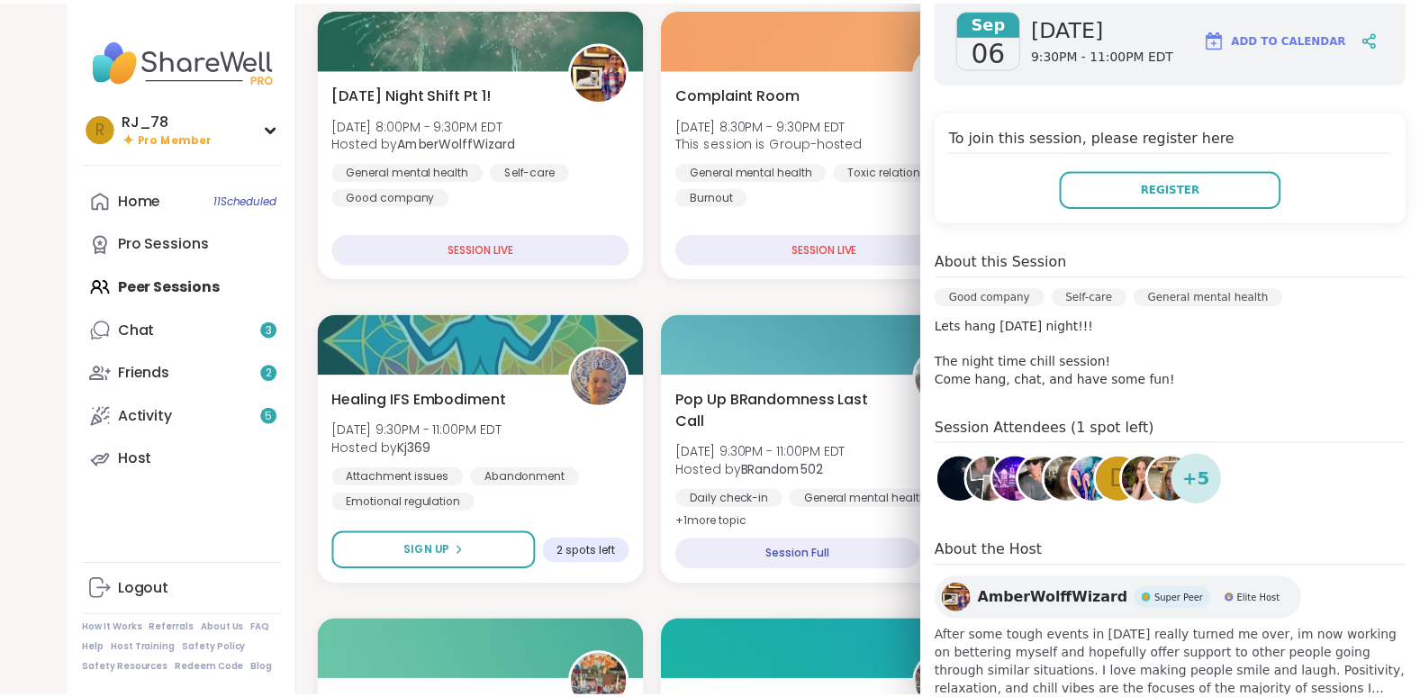
scroll to position [282, 0]
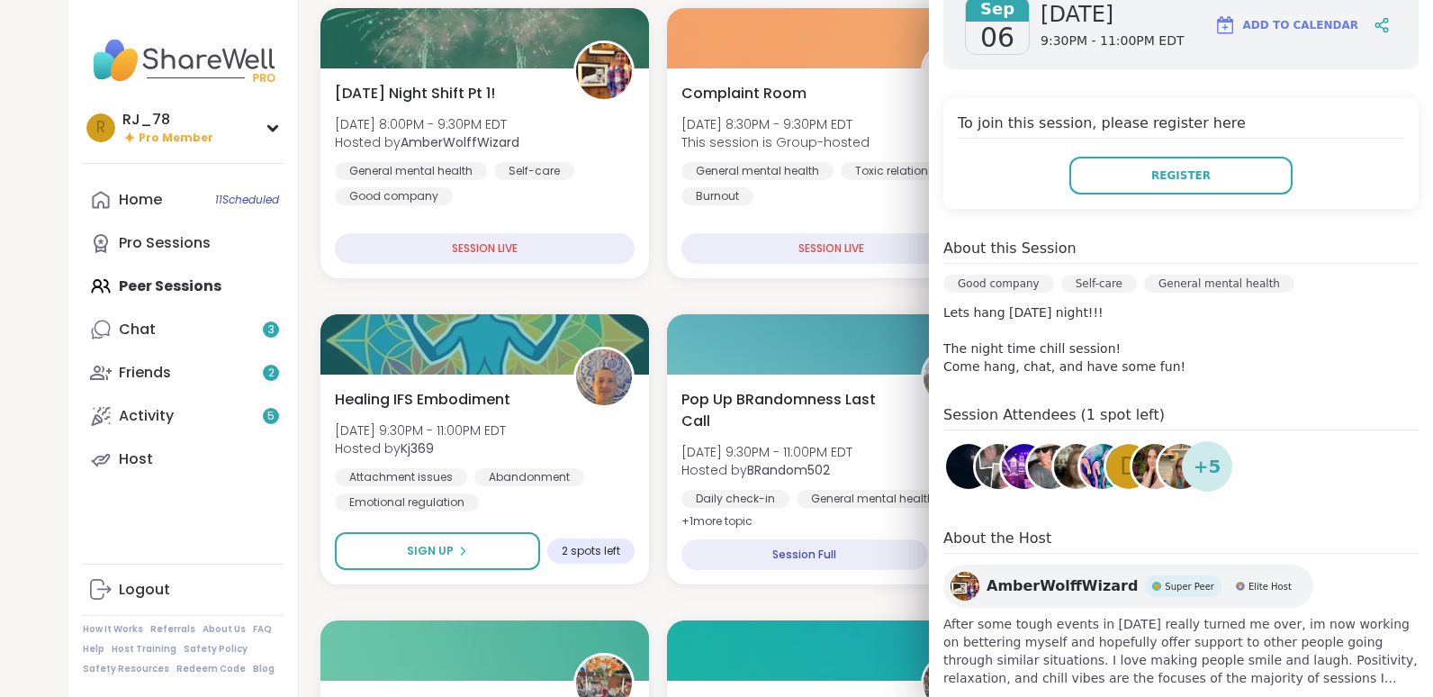
click at [697, 471] on div "+ 5" at bounding box center [1207, 466] width 50 height 50
click at [697, 476] on img at bounding box center [1181, 466] width 45 height 45
click at [697, 469] on div "d" at bounding box center [1129, 466] width 45 height 45
click at [697, 472] on img at bounding box center [1050, 466] width 45 height 45
click at [697, 473] on img at bounding box center [998, 466] width 45 height 45
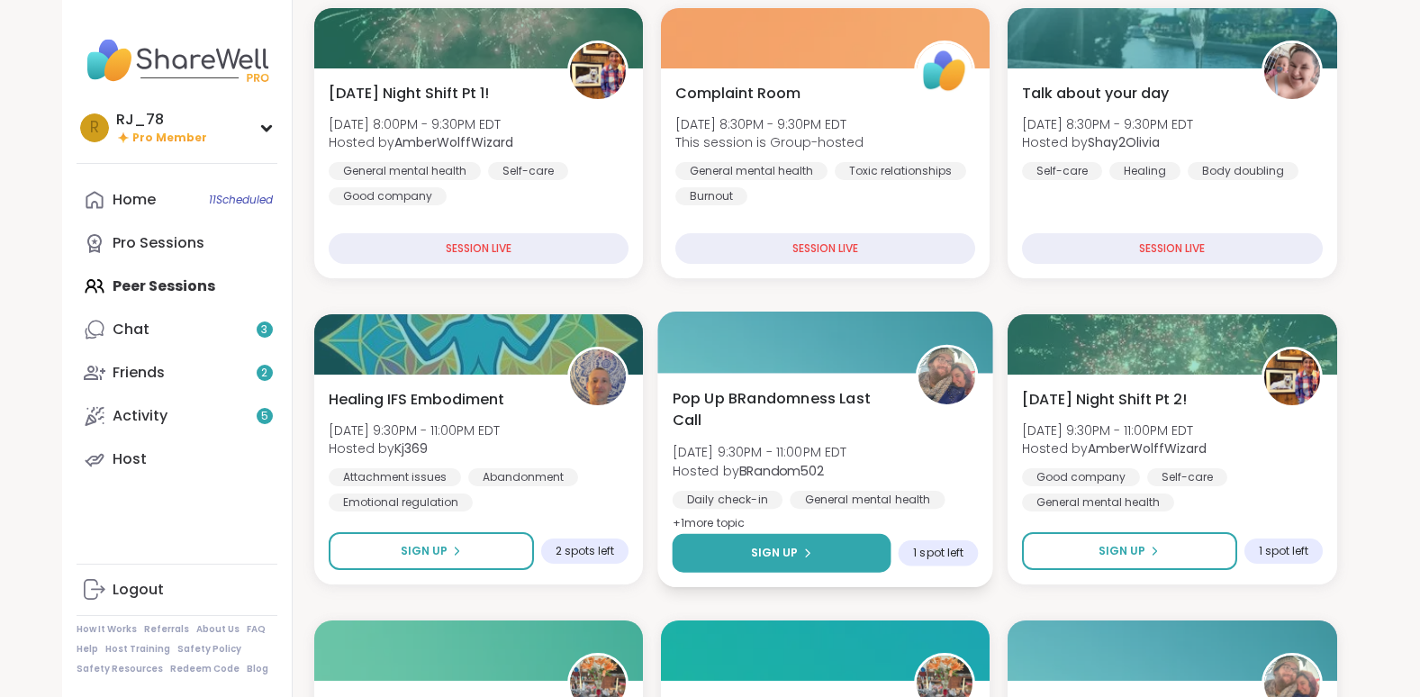
click at [697, 505] on icon at bounding box center [806, 552] width 11 height 11
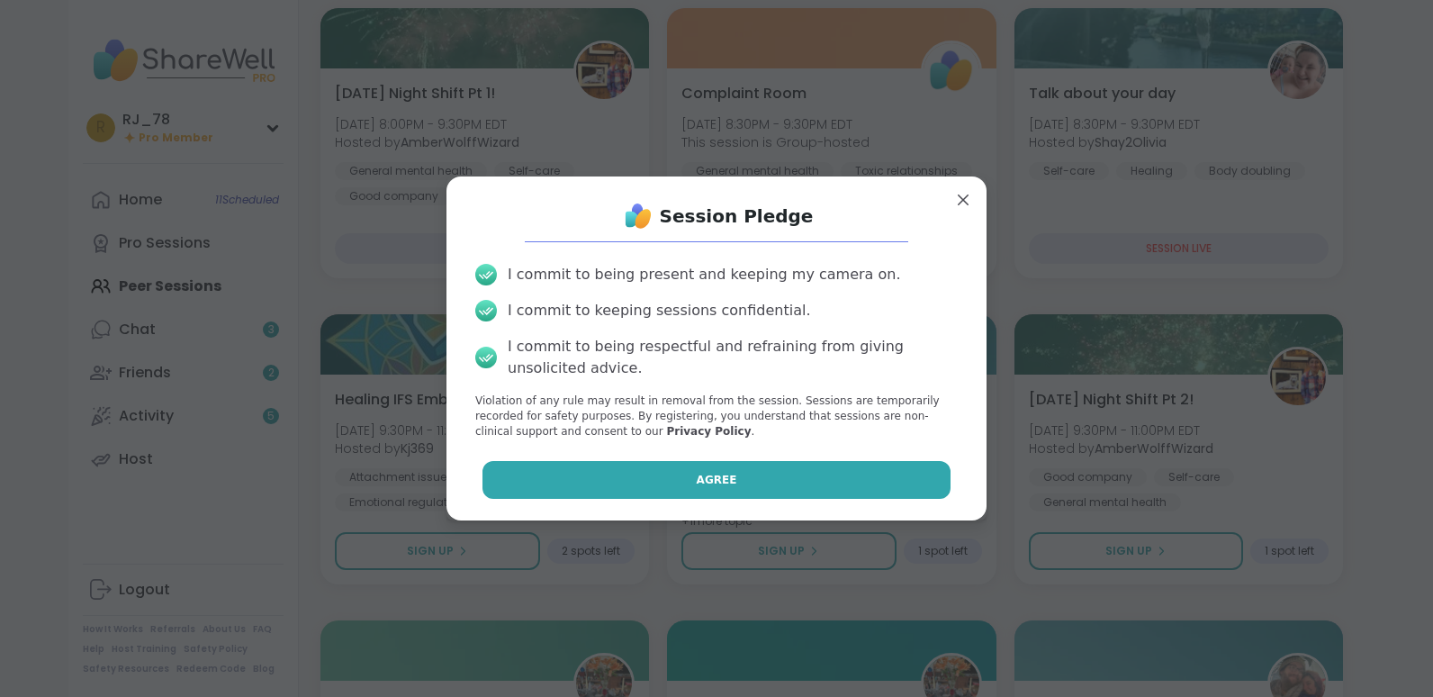
click at [697, 486] on button "Agree" at bounding box center [717, 480] width 469 height 38
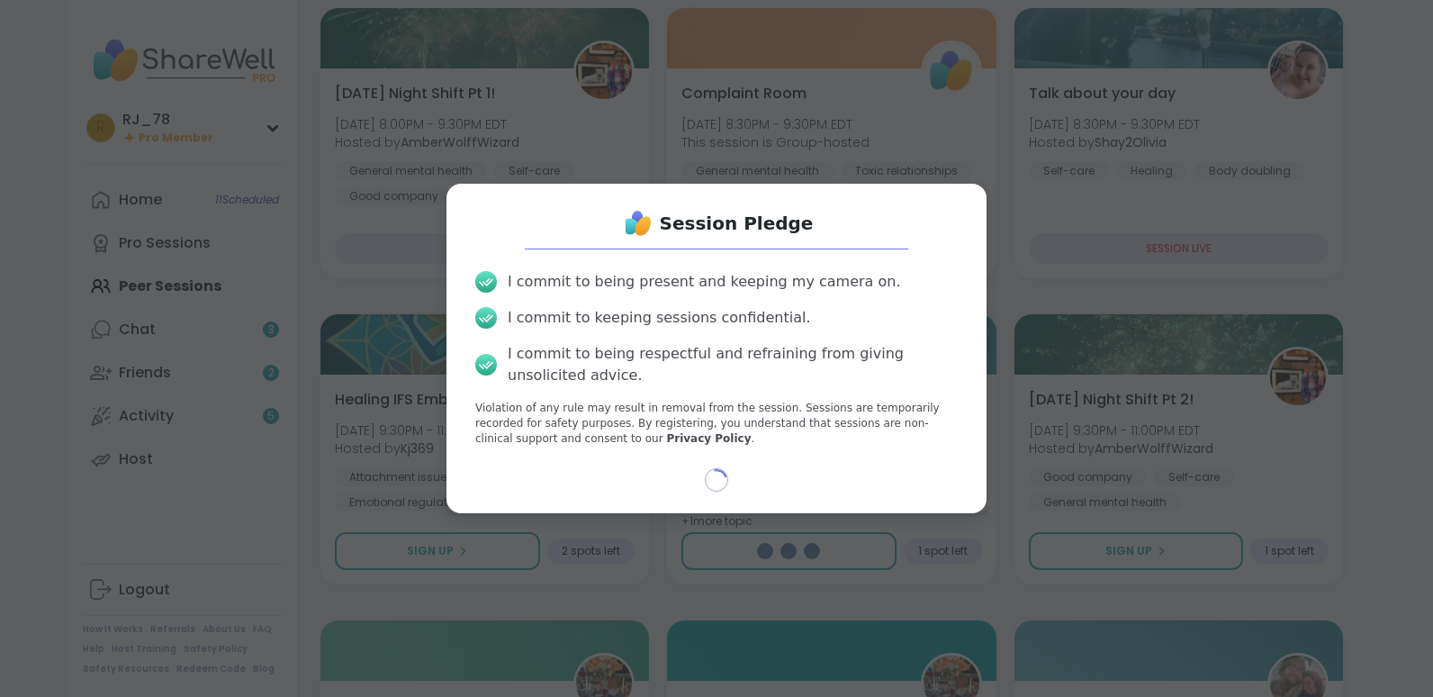
click at [697, 486] on div "Loading..." at bounding box center [716, 479] width 511 height 23
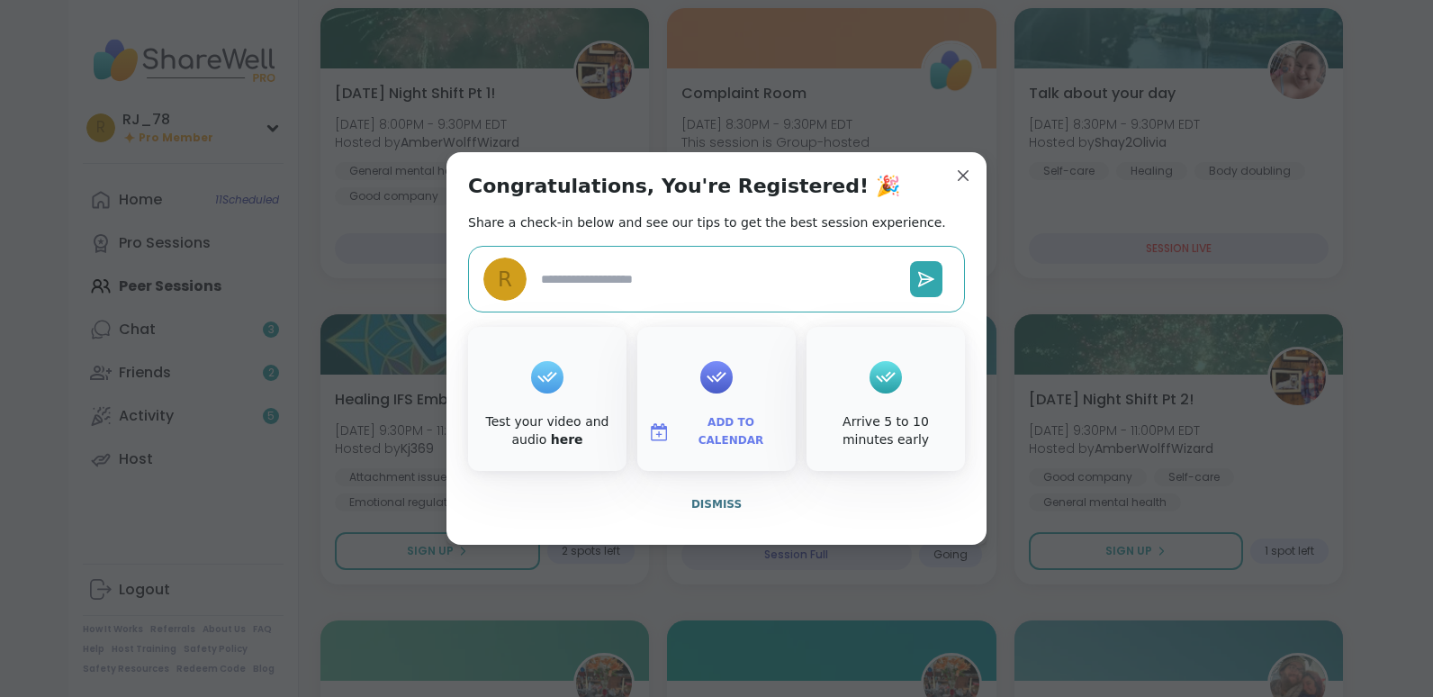
type textarea "*"
drag, startPoint x: 785, startPoint y: 486, endPoint x: 701, endPoint y: 508, distance: 86.5
click at [697, 505] on span "Dismiss" at bounding box center [716, 504] width 50 height 13
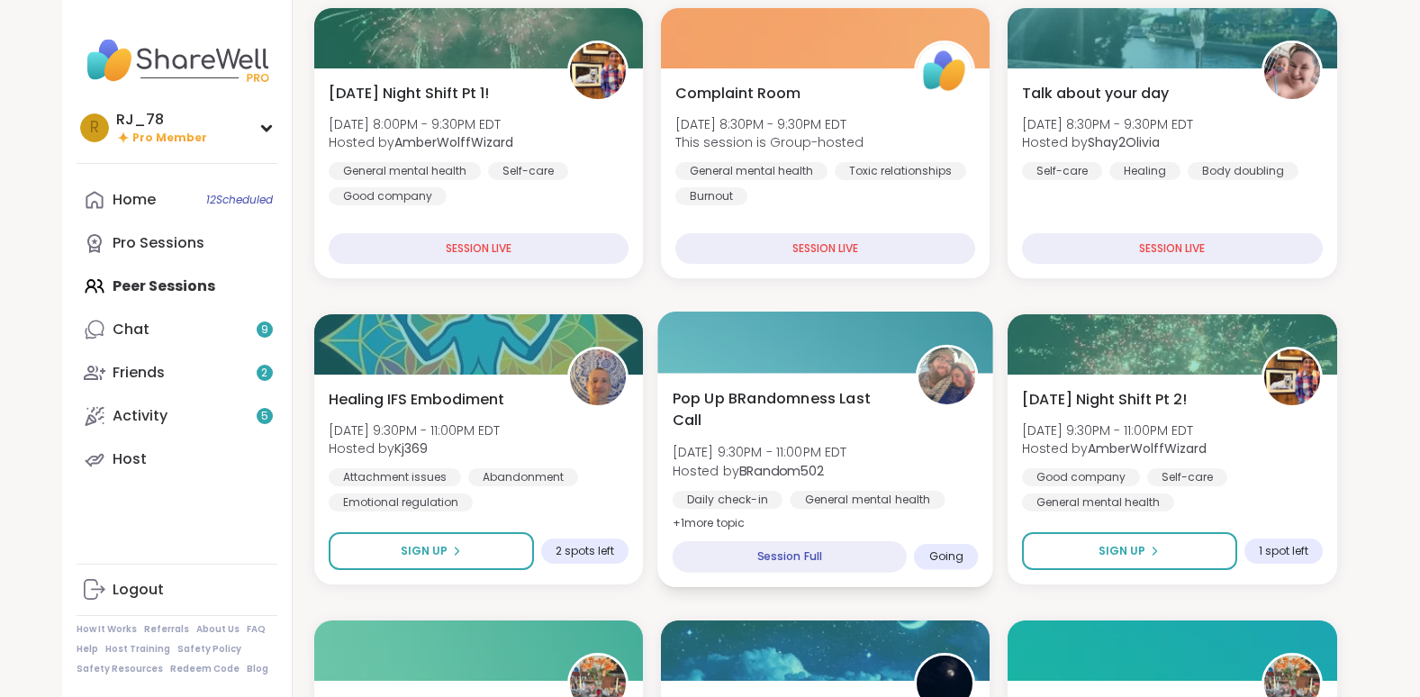
click at [697, 505] on div "Session Full" at bounding box center [789, 557] width 234 height 32
click at [697, 491] on div "General mental health" at bounding box center [867, 500] width 155 height 18
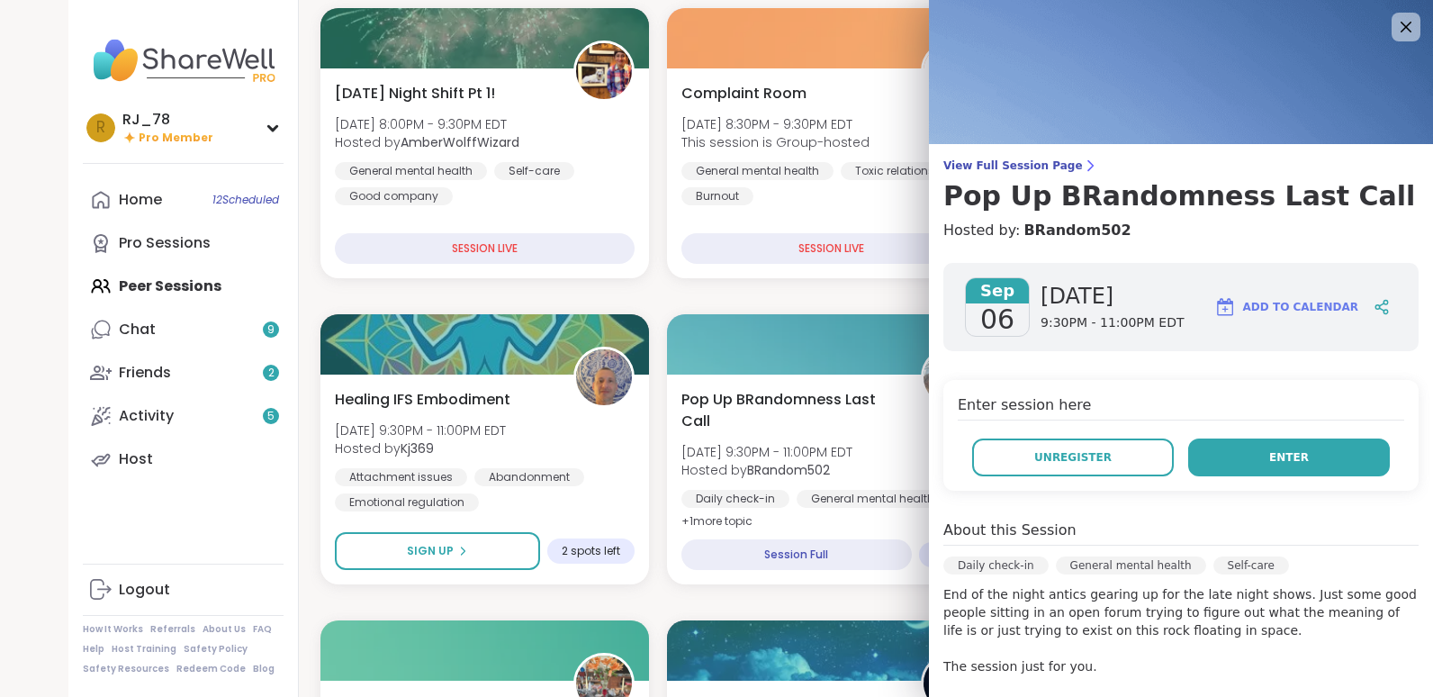
click at [697, 459] on button "Enter" at bounding box center [1289, 457] width 202 height 38
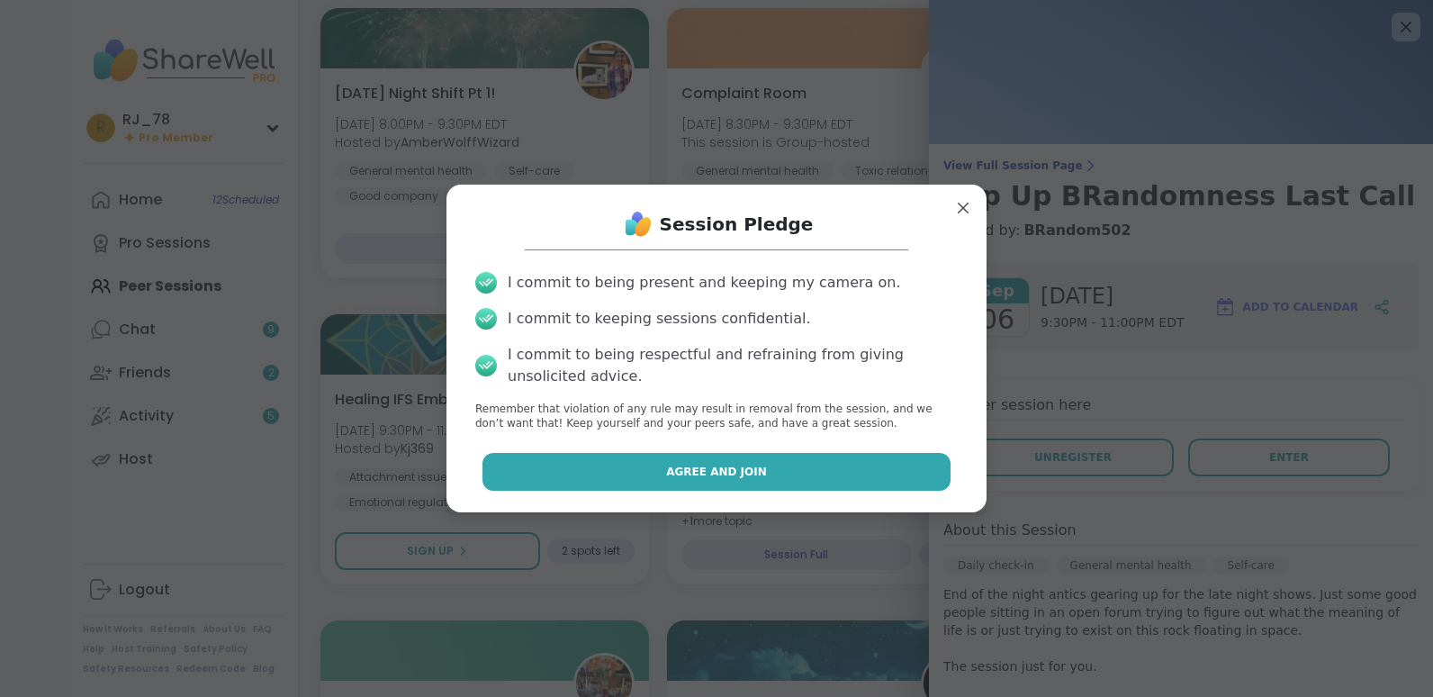
click at [697, 463] on button "Agree and Join" at bounding box center [717, 472] width 469 height 38
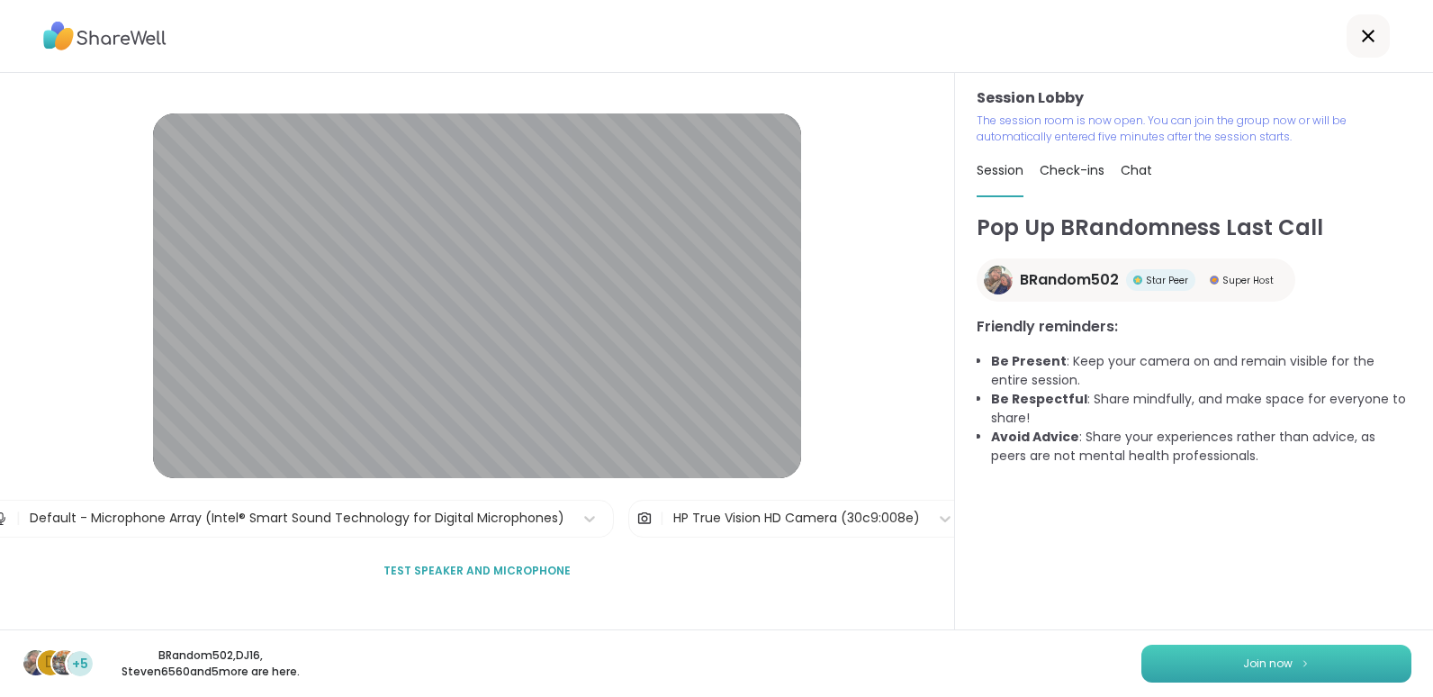
click at [697, 505] on img at bounding box center [1305, 663] width 11 height 10
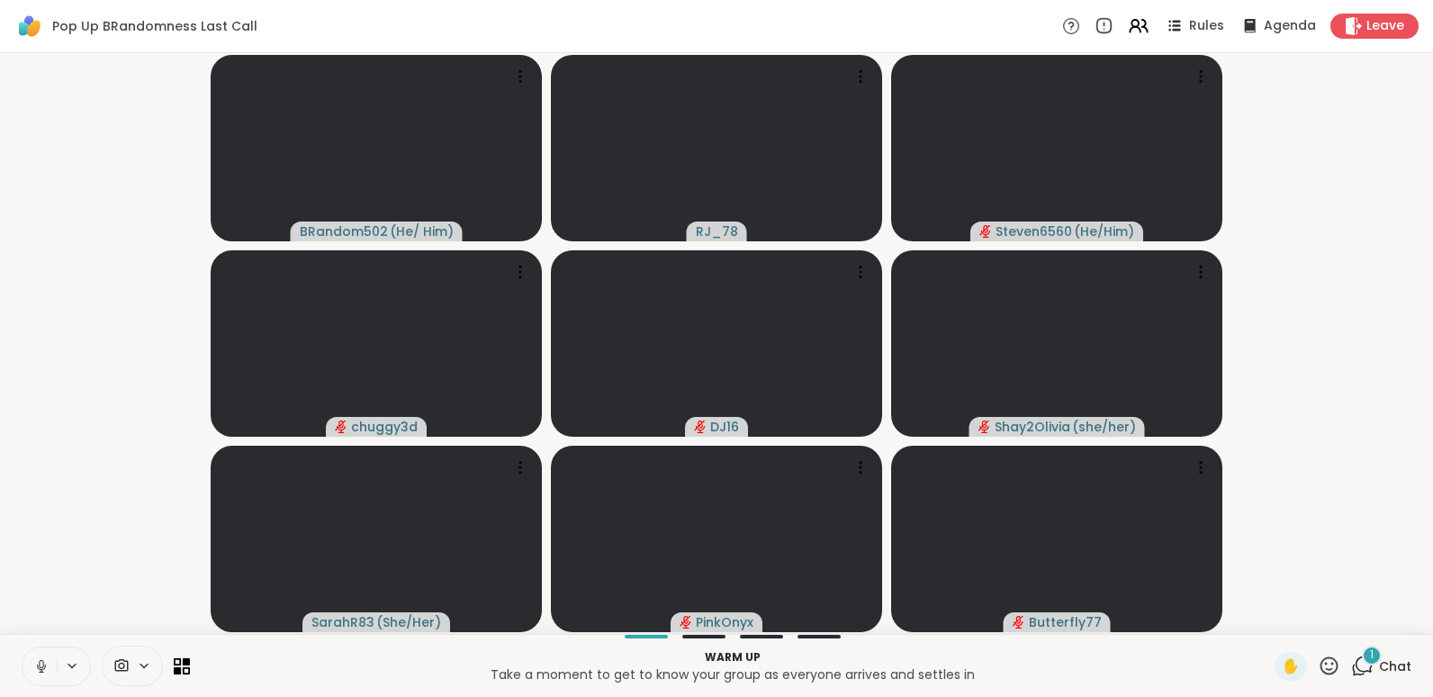
click at [45, 505] on icon at bounding box center [41, 666] width 16 height 16
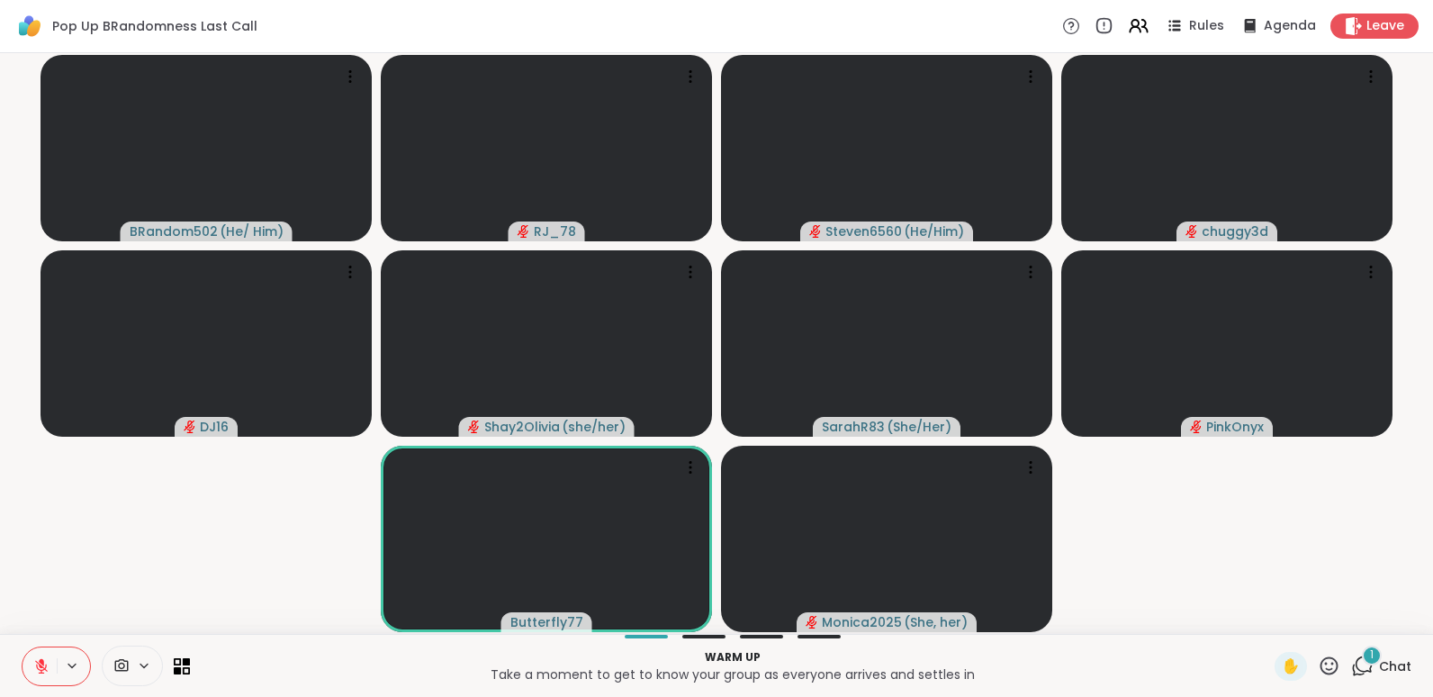
click at [45, 505] on icon at bounding box center [41, 666] width 16 height 16
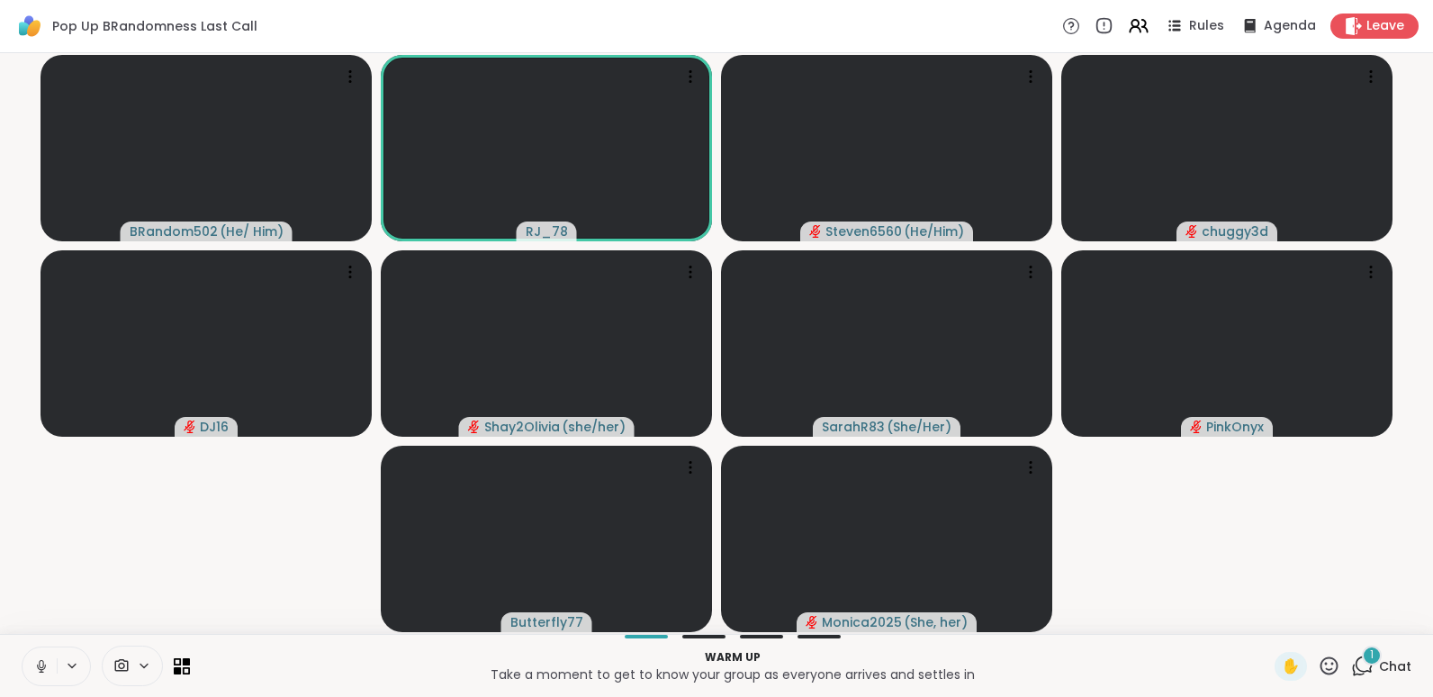
click at [45, 505] on icon at bounding box center [41, 666] width 16 height 16
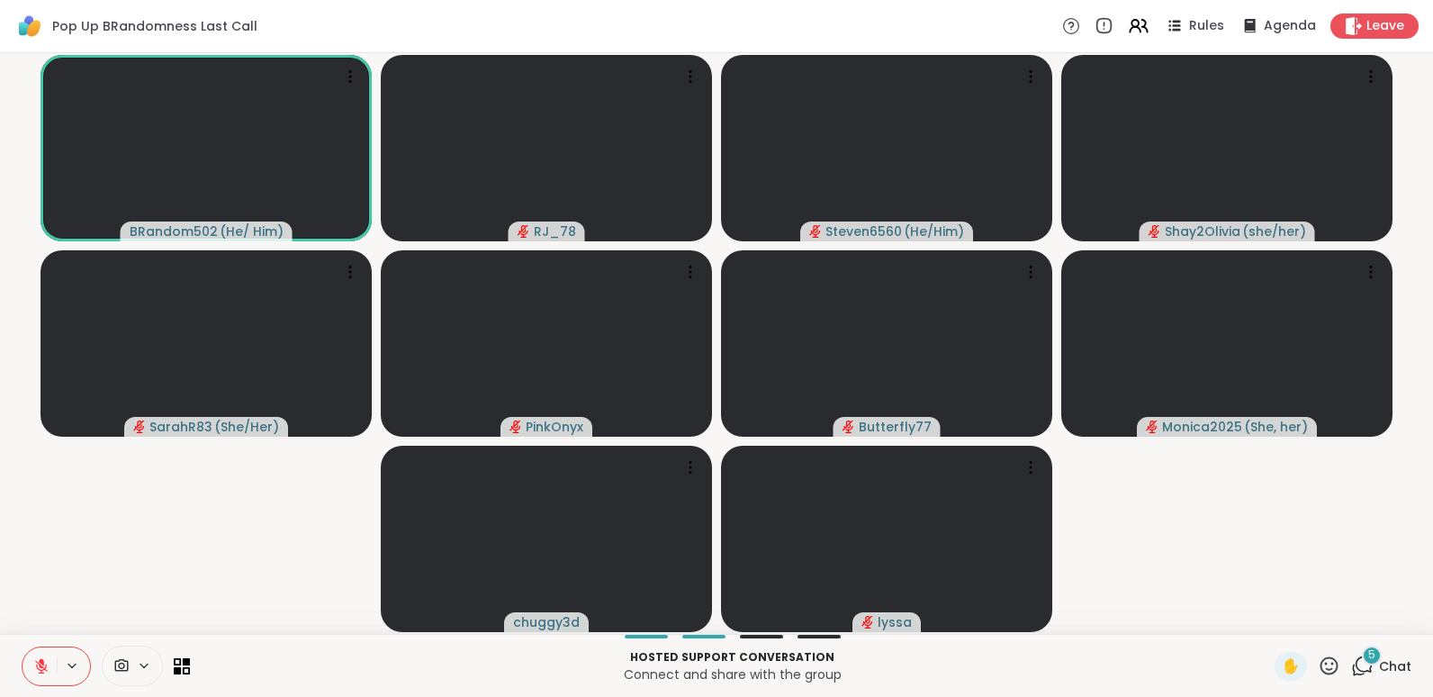
click at [45, 505] on icon at bounding box center [41, 666] width 16 height 16
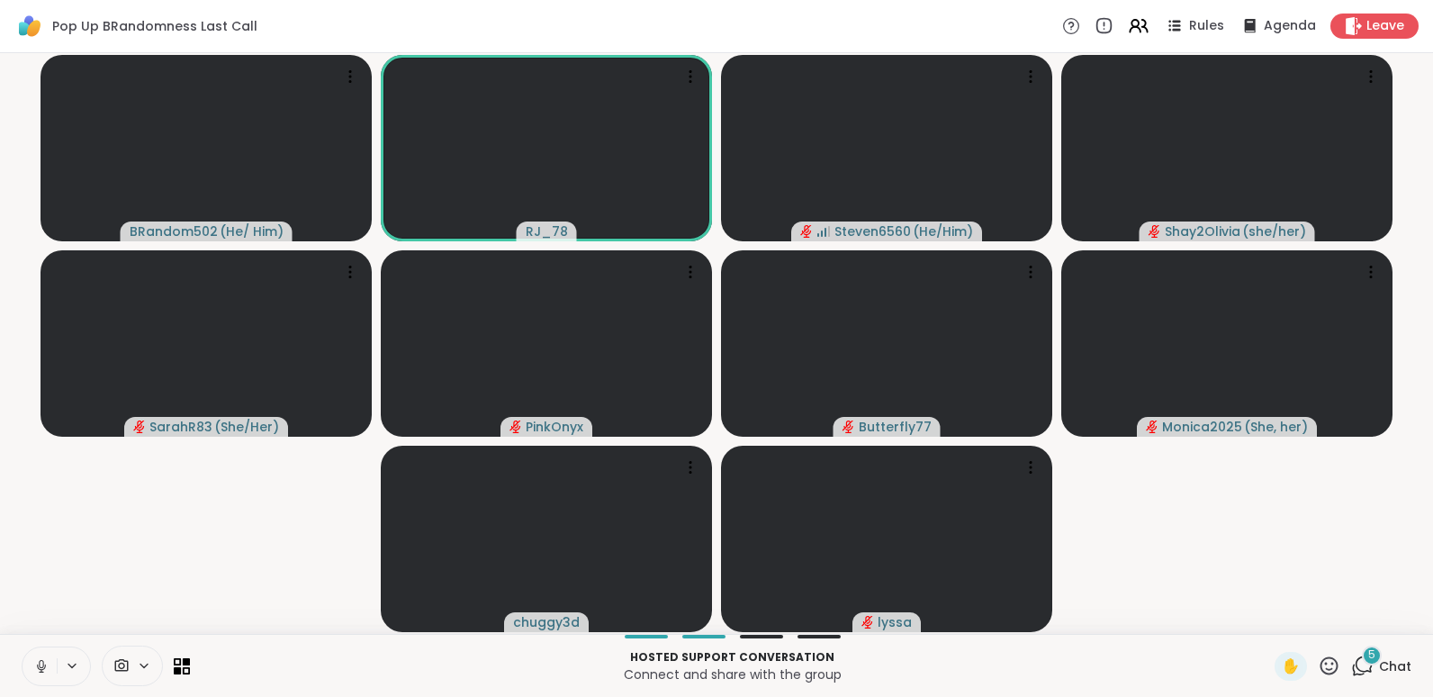
click at [45, 505] on icon at bounding box center [41, 666] width 16 height 16
